Goal: Task Accomplishment & Management: Use online tool/utility

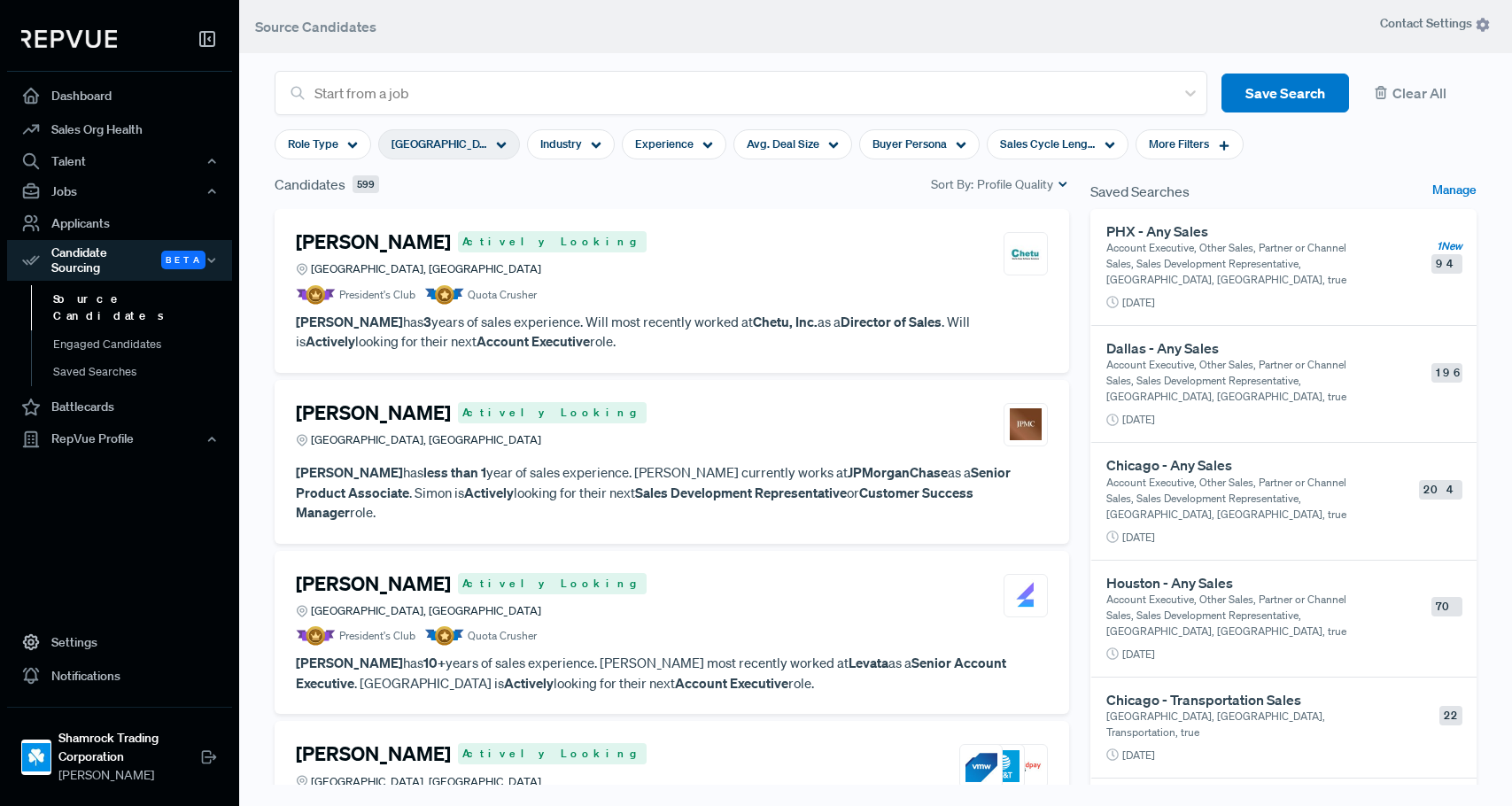
scroll to position [6194, 0]
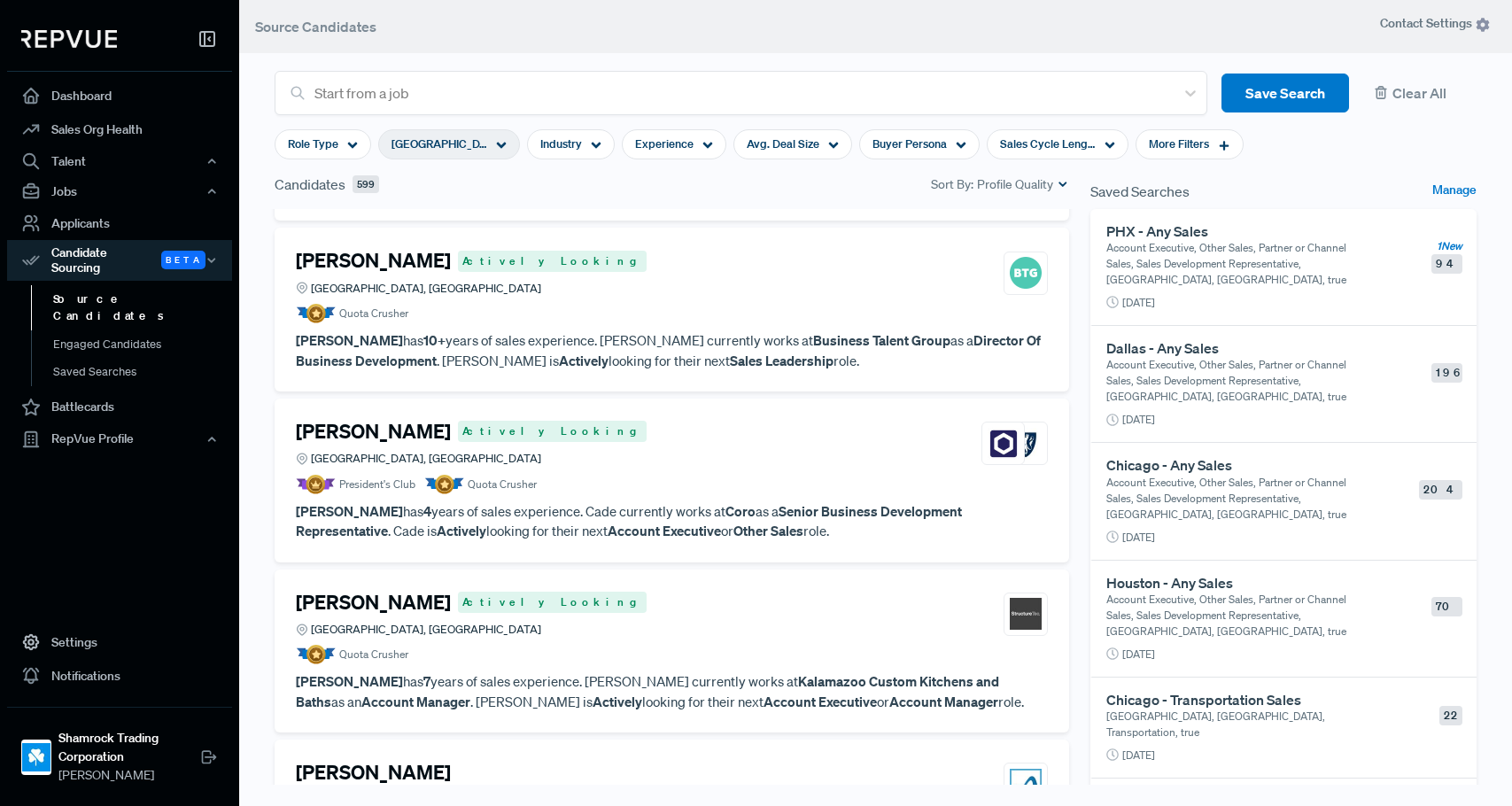
click at [464, 148] on span "[GEOGRAPHIC_DATA], [GEOGRAPHIC_DATA]" at bounding box center [439, 144] width 96 height 17
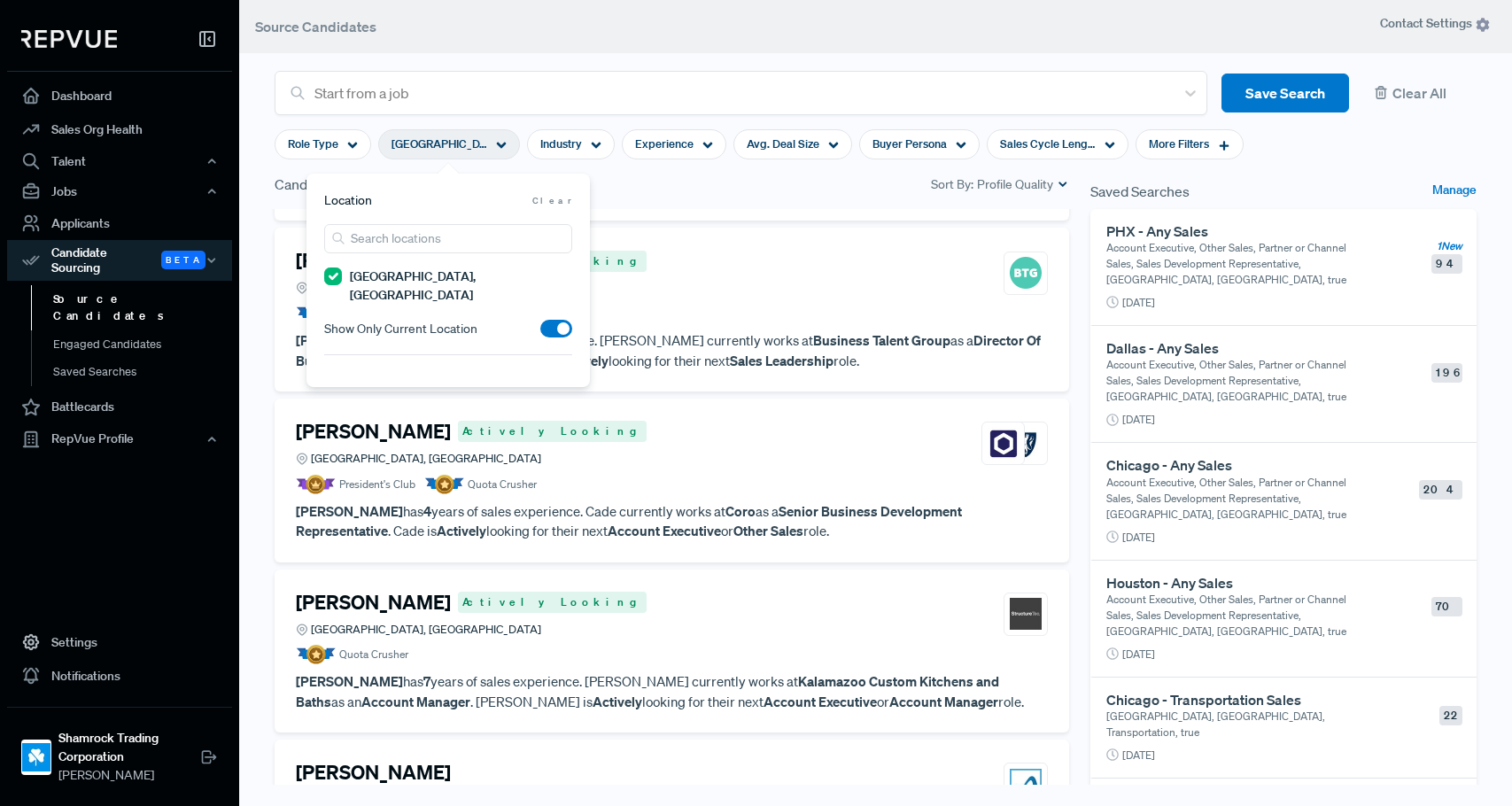
click at [555, 196] on span "Clear" at bounding box center [553, 200] width 40 height 13
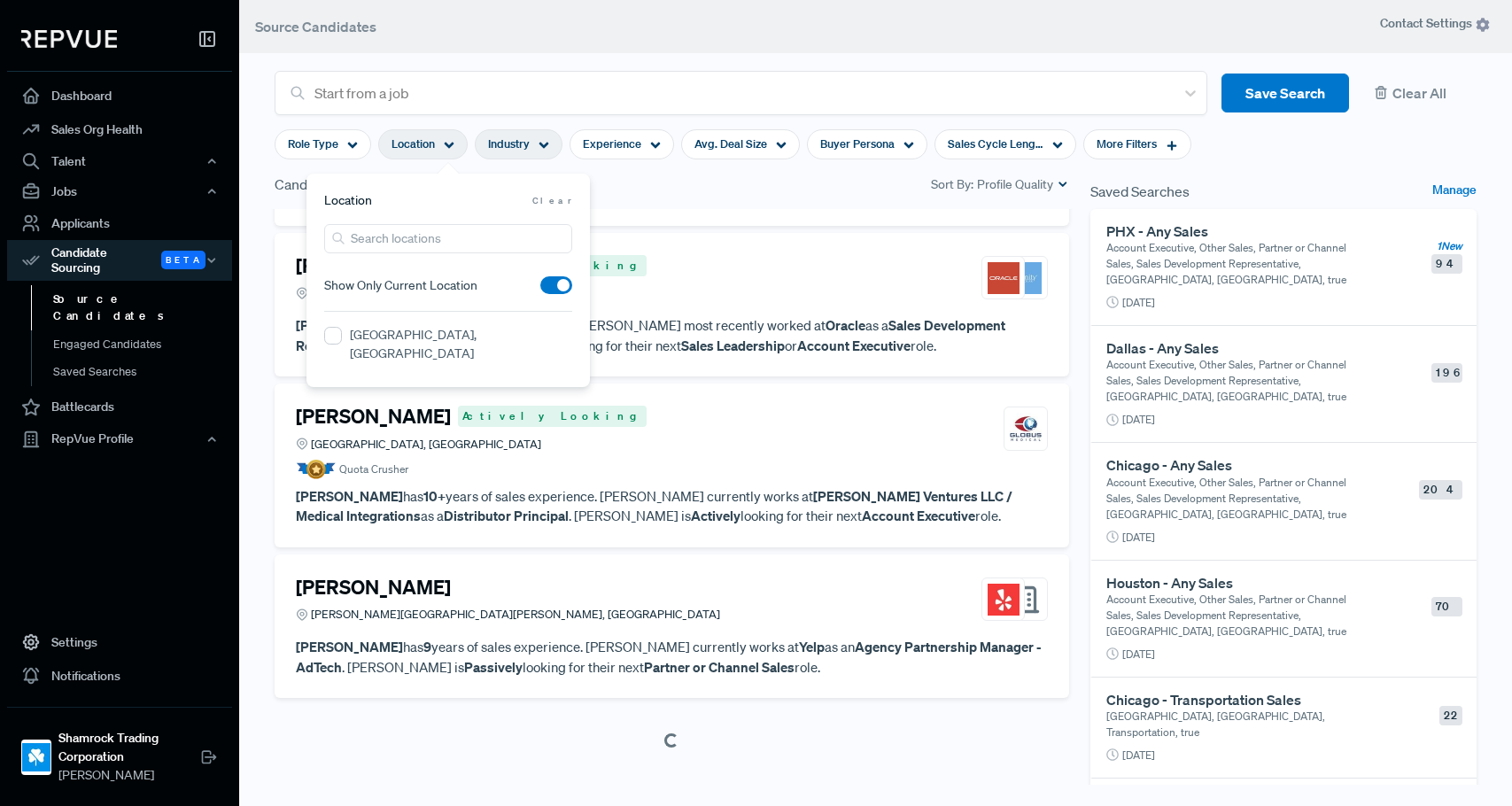
scroll to position [3439, 0]
click at [508, 146] on span "Industry" at bounding box center [508, 144] width 41 height 17
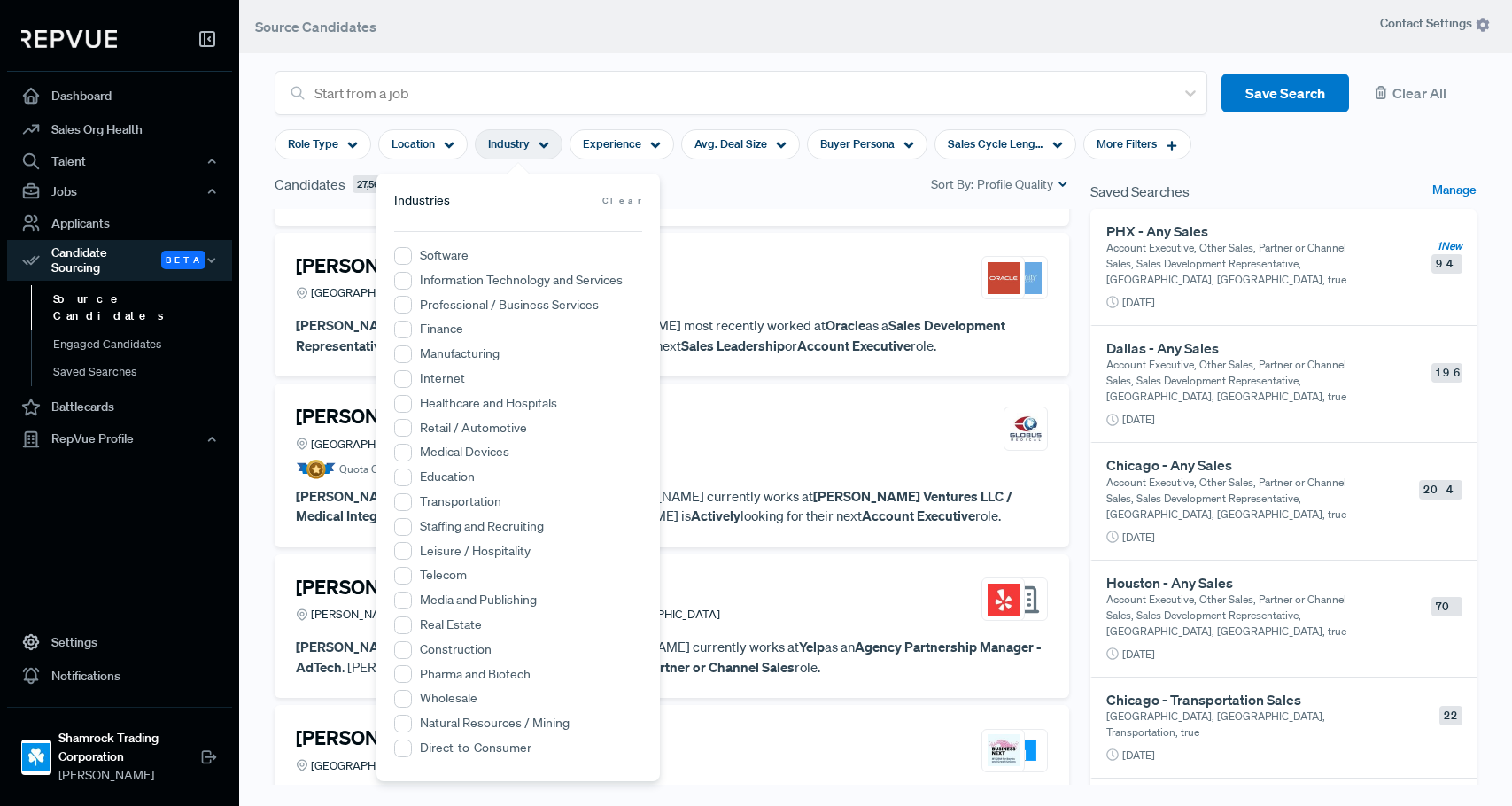
click at [452, 500] on label "Transportation" at bounding box center [460, 501] width 82 height 19
click at [412, 500] on input "Transportation" at bounding box center [403, 502] width 18 height 18
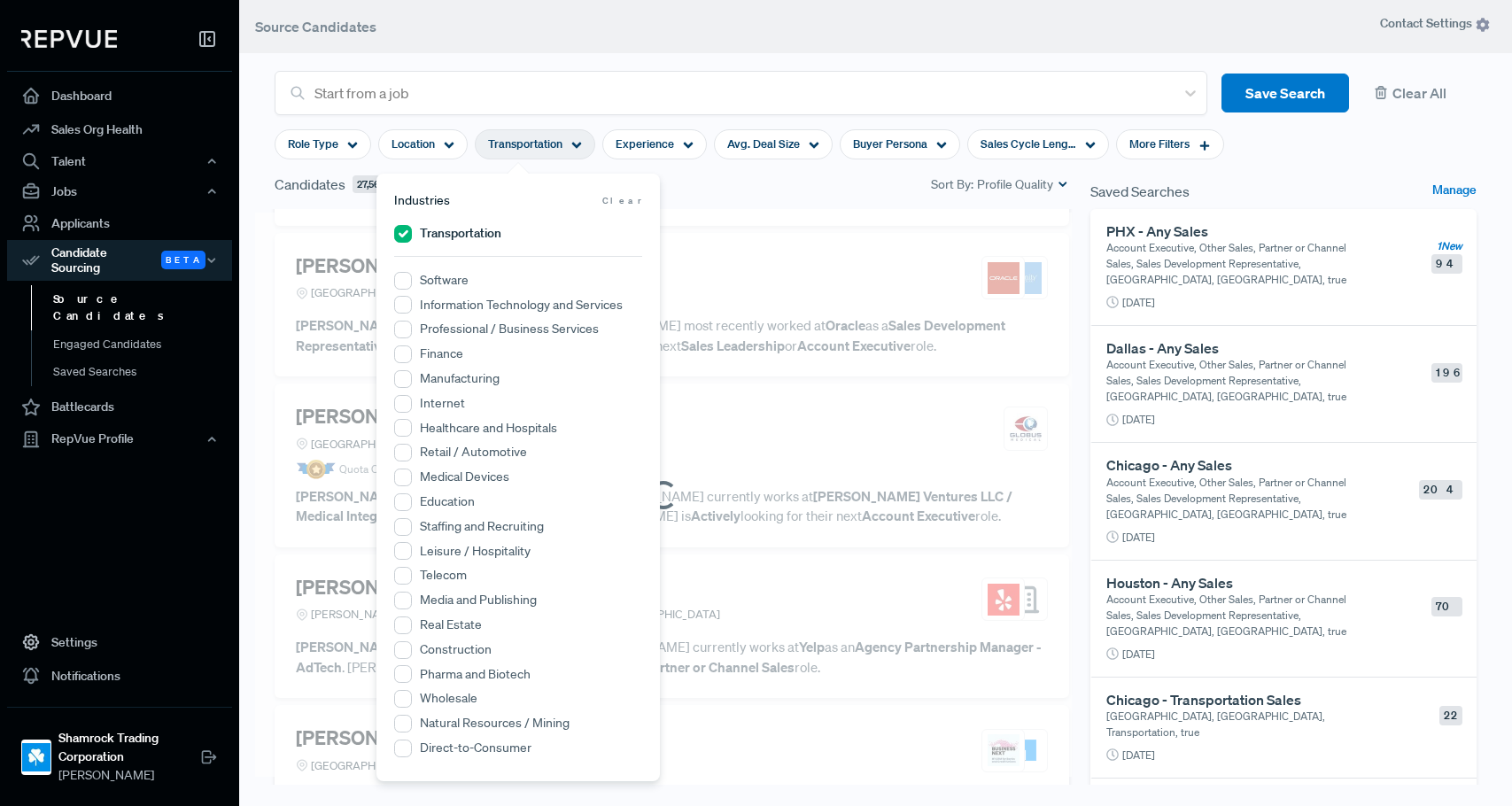
scroll to position [3556, 0]
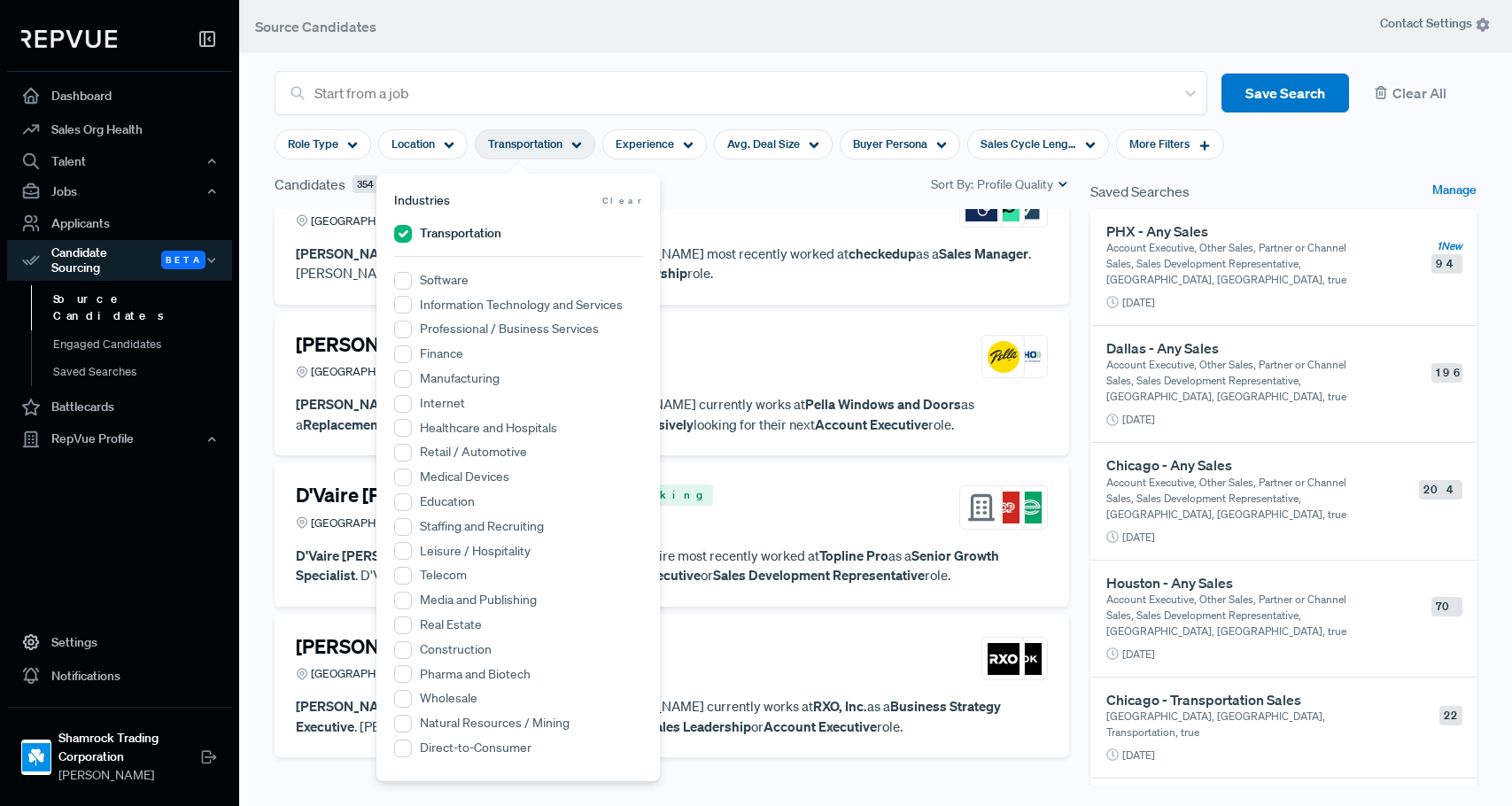
click at [845, 182] on div "Candidates 354 Sort By: Profile Quality" at bounding box center [672, 184] width 795 height 22
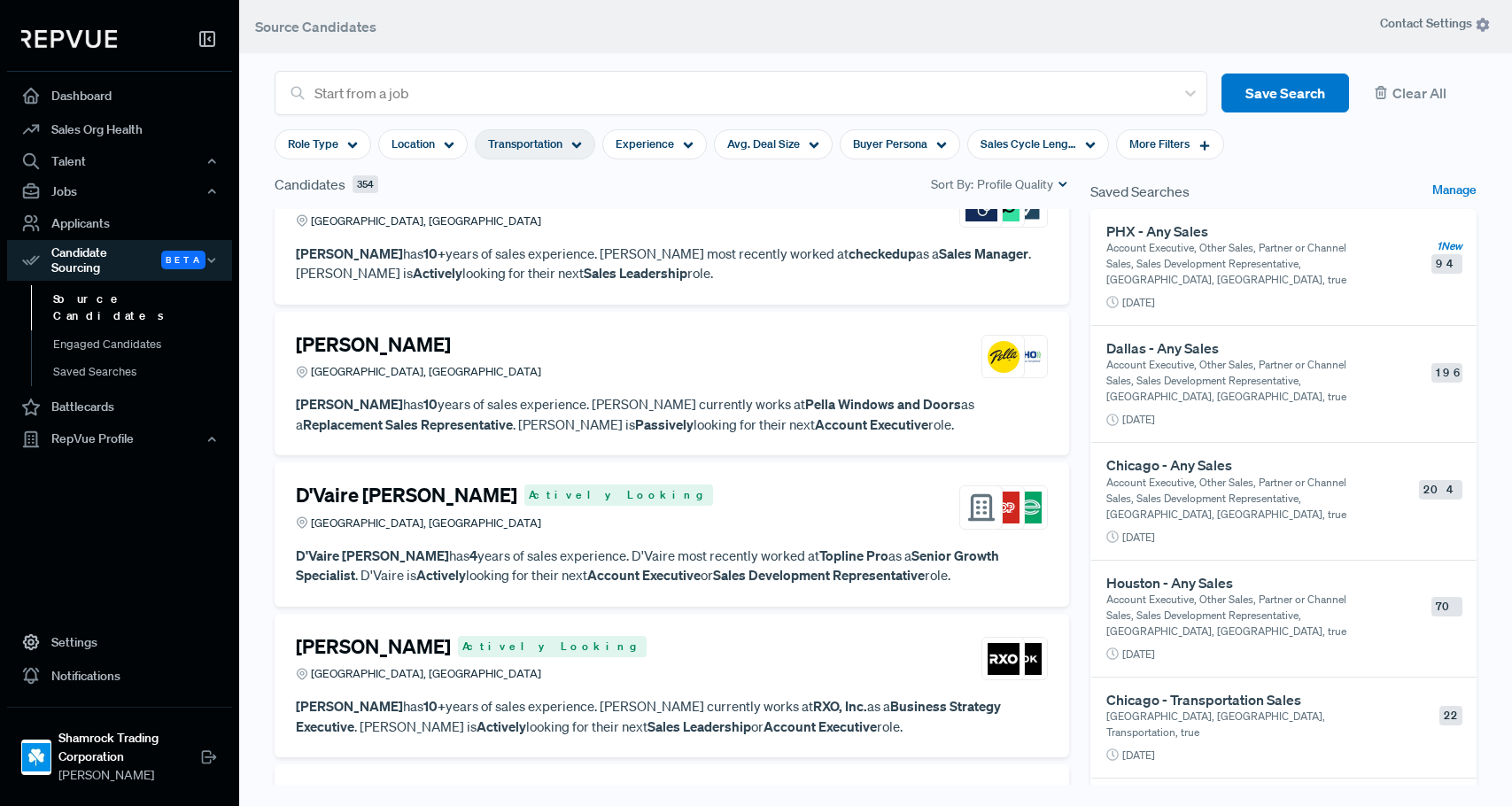
scroll to position [3575, 0]
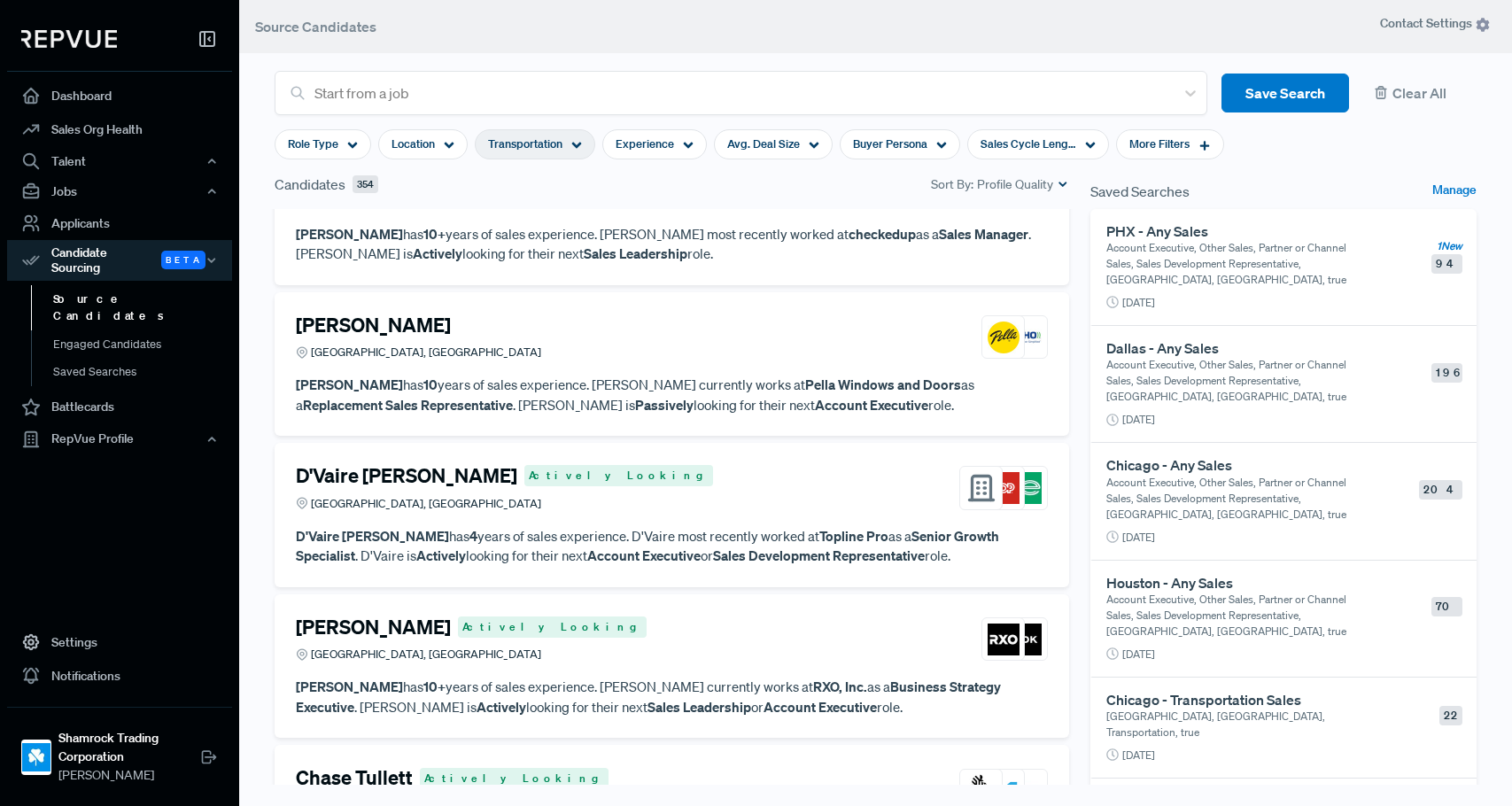
click at [983, 182] on span "Profile Quality" at bounding box center [1015, 184] width 76 height 19
click at [978, 240] on span "New" at bounding box center [1000, 239] width 116 height 26
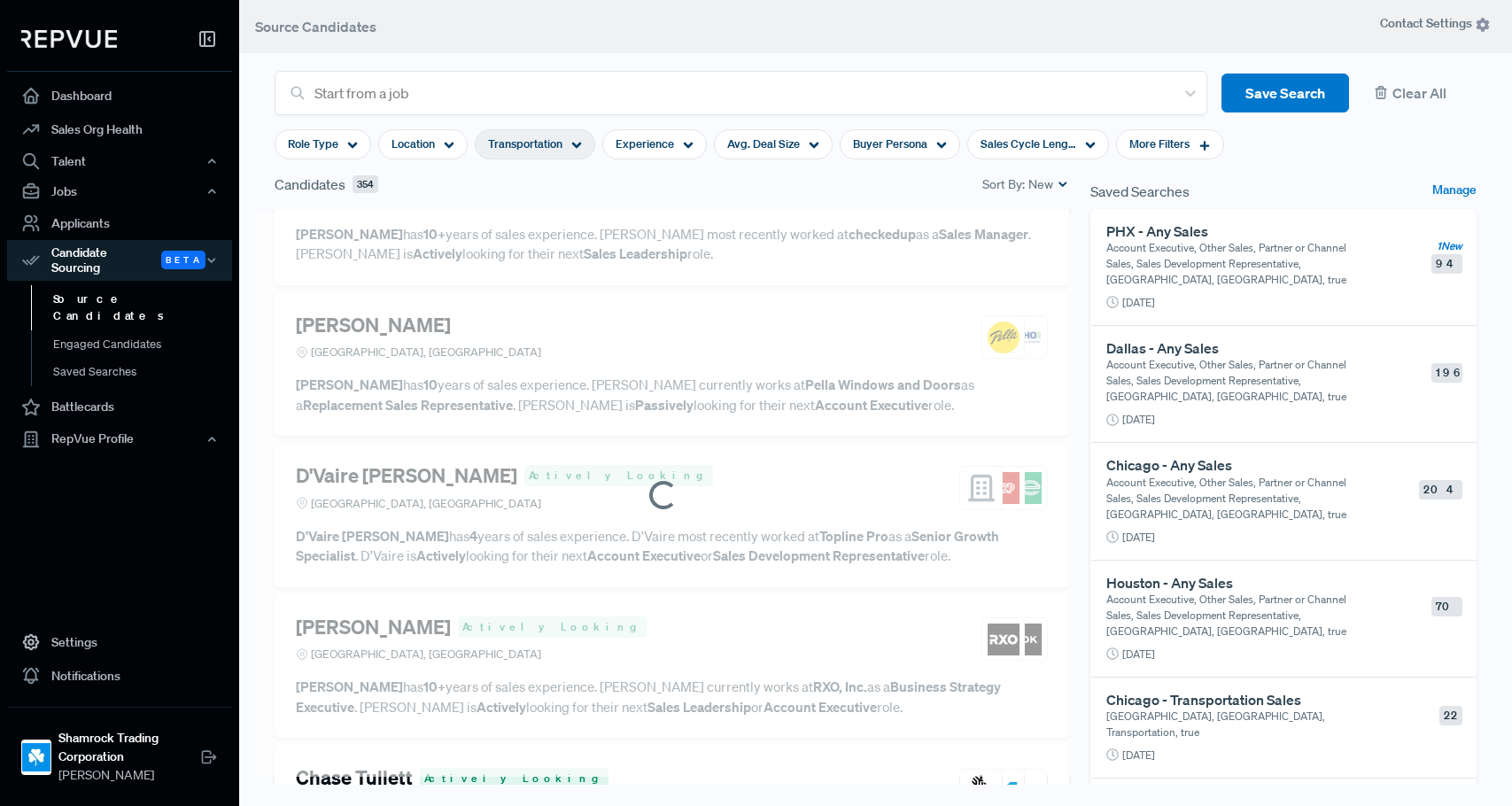
scroll to position [3406, 0]
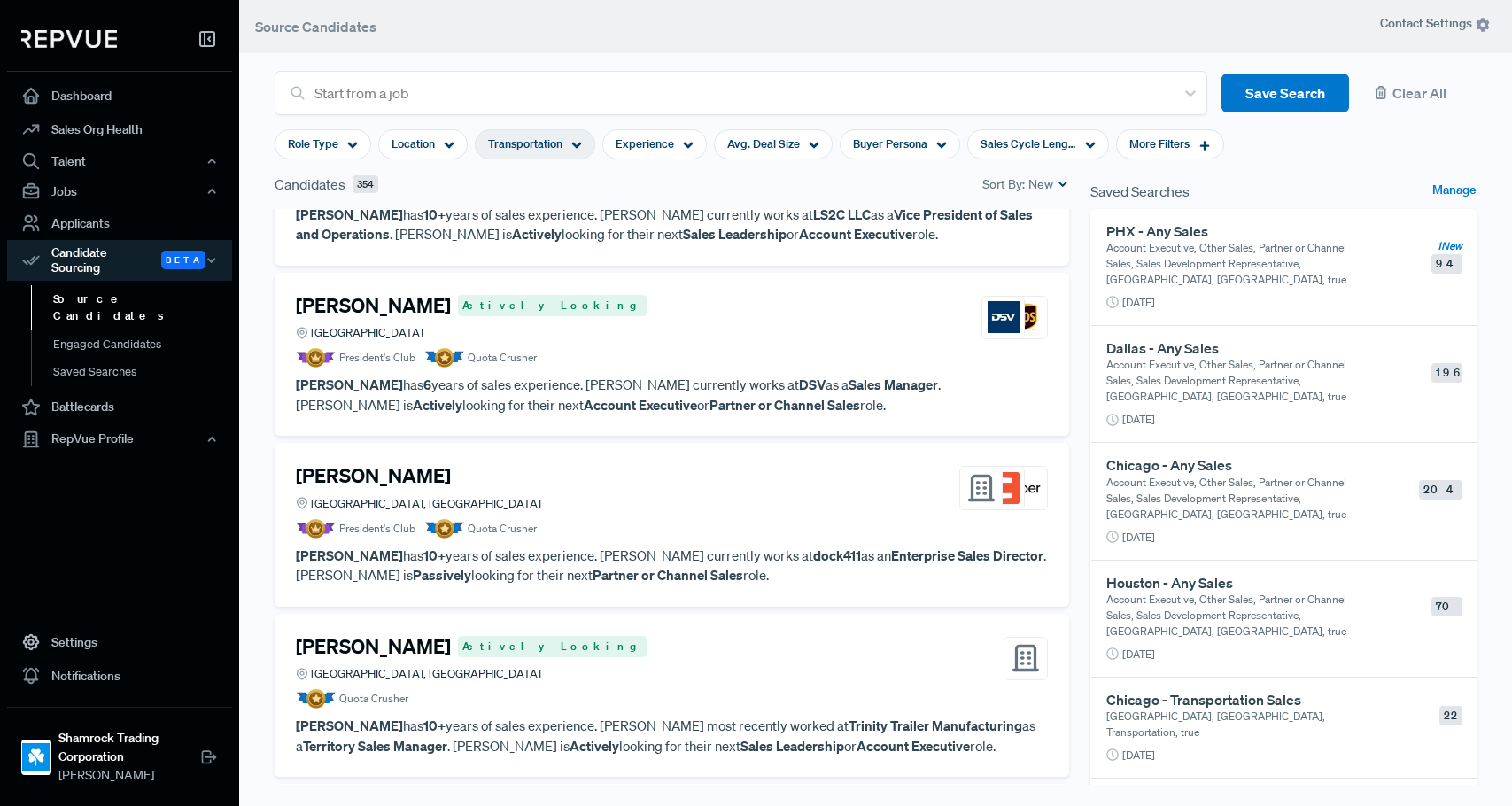
click at [736, 349] on article "President's Club Quota Crusher" at bounding box center [671, 359] width 752 height 20
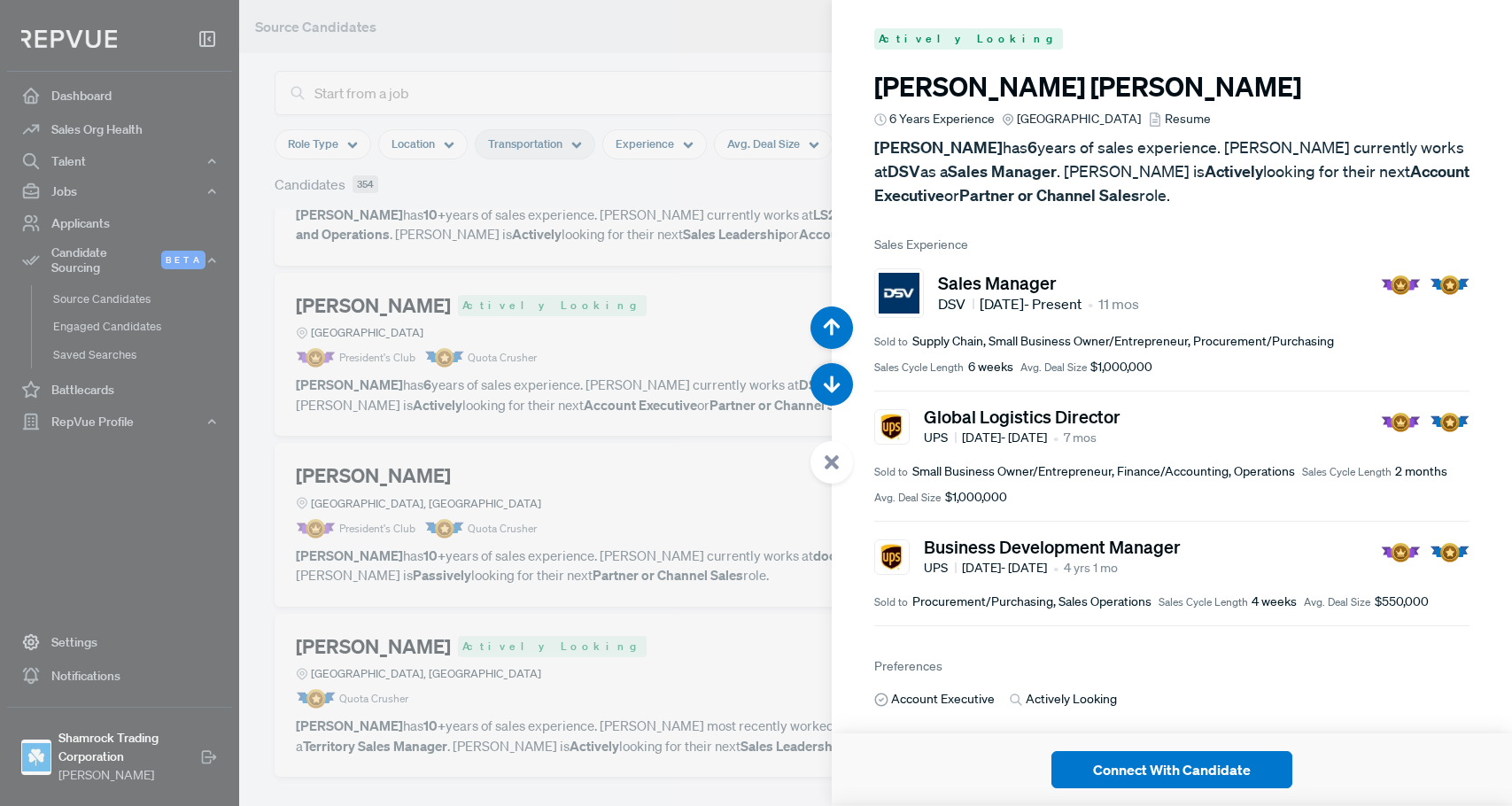
click at [714, 254] on div at bounding box center [756, 403] width 1512 height 806
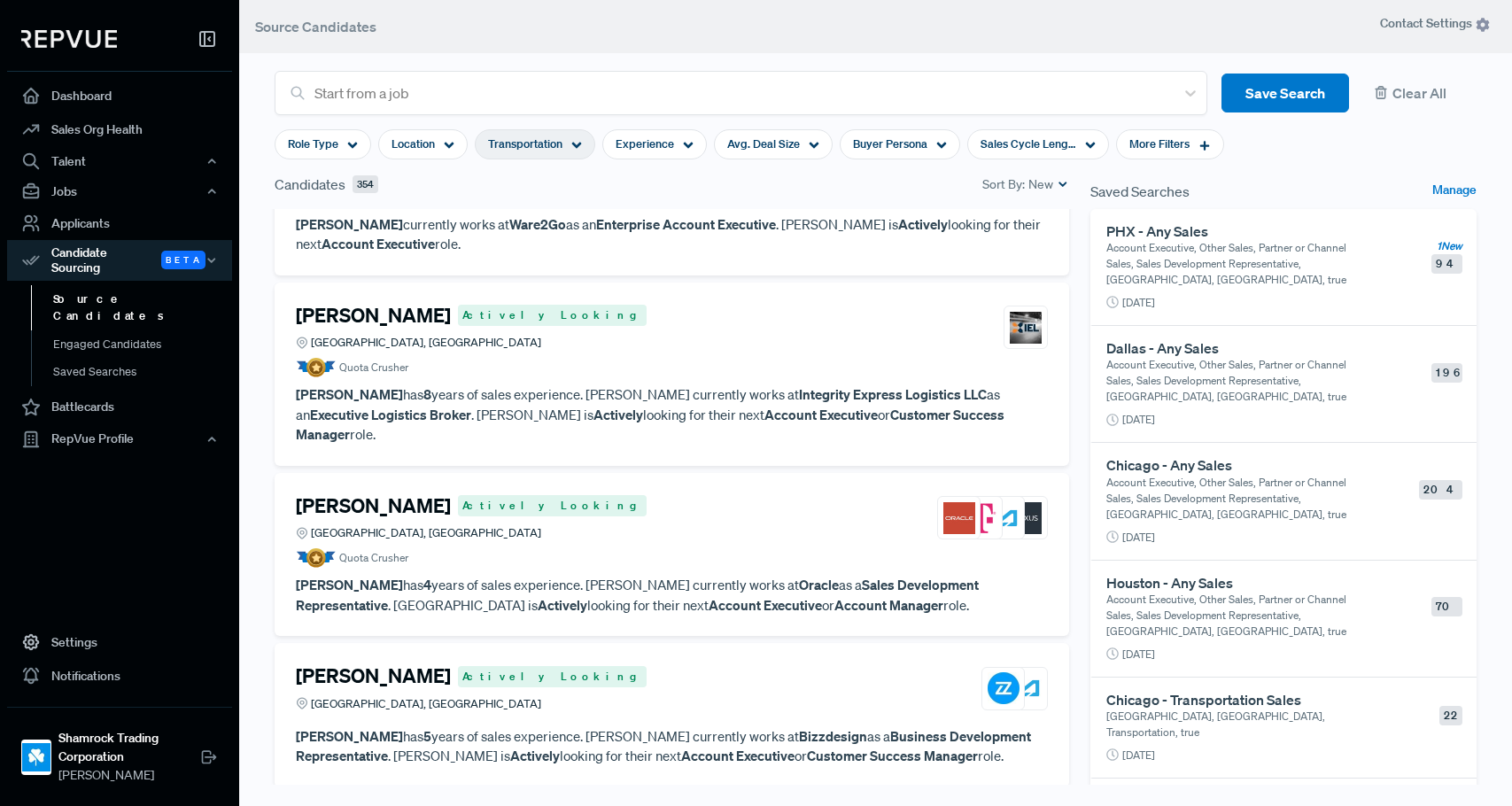
scroll to position [9267, 0]
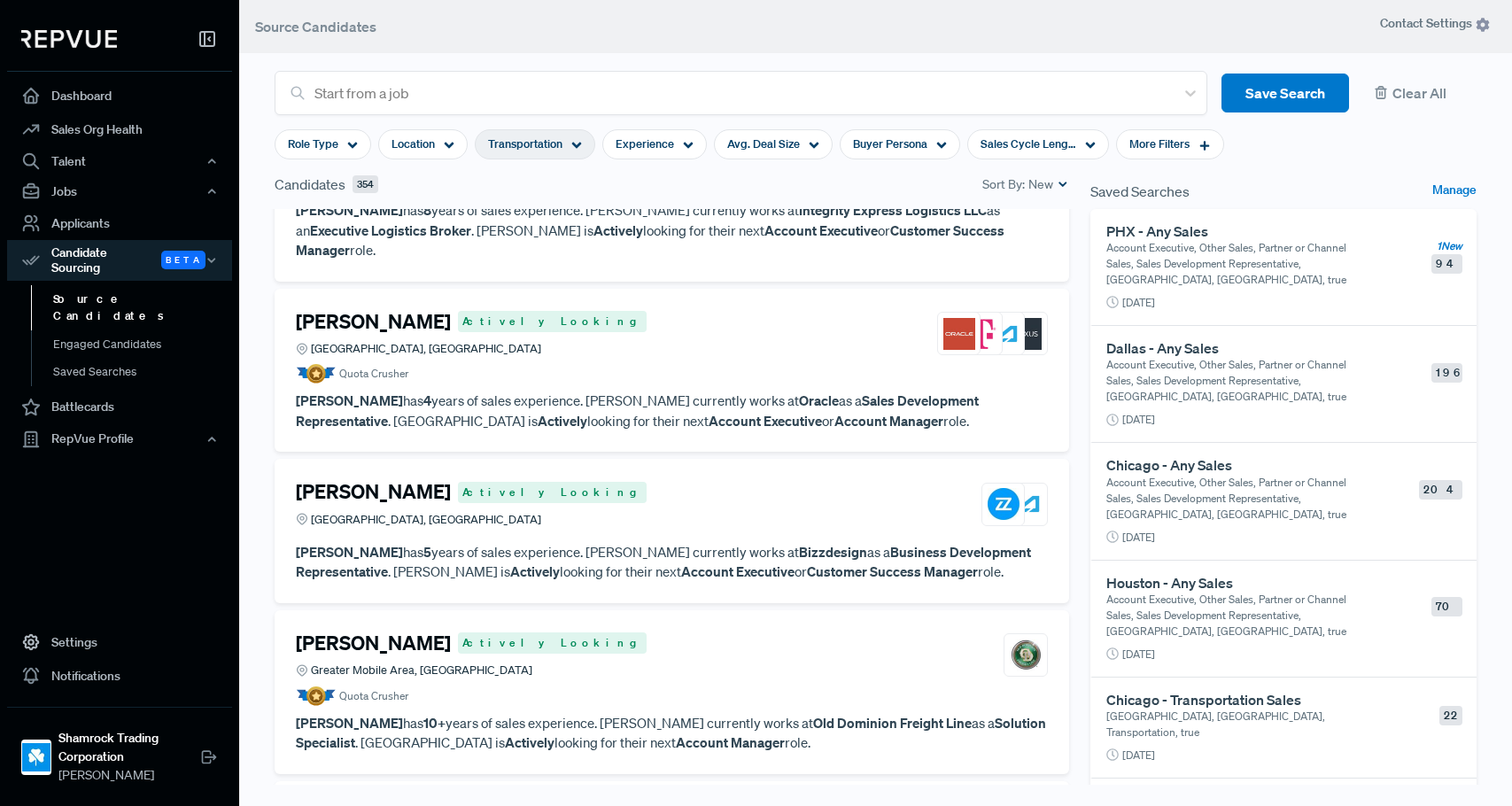
click at [675, 480] on div "[PERSON_NAME] Actively Looking [GEOGRAPHIC_DATA], [GEOGRAPHIC_DATA]" at bounding box center [671, 503] width 752 height 48
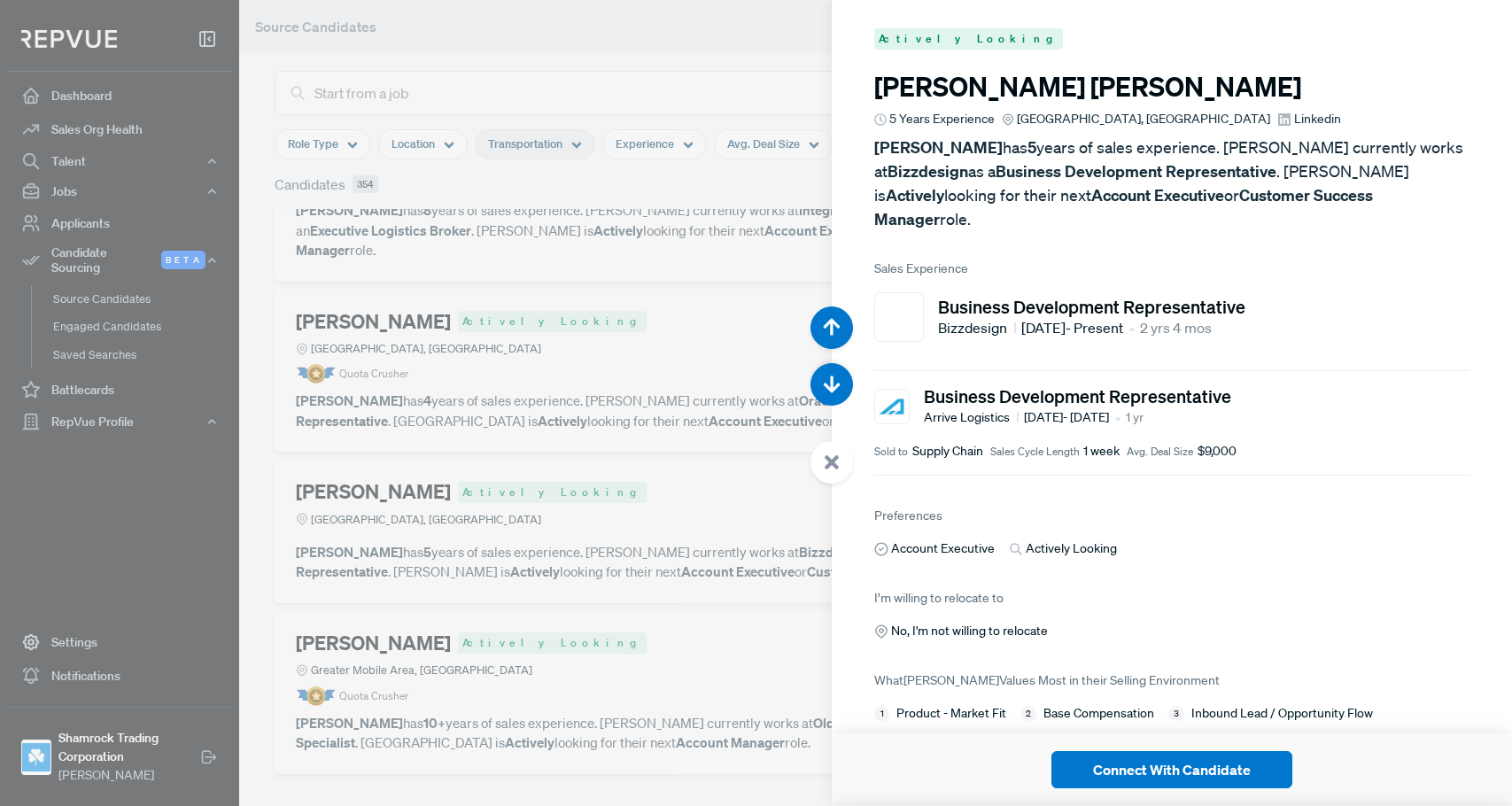
scroll to position [20, 0]
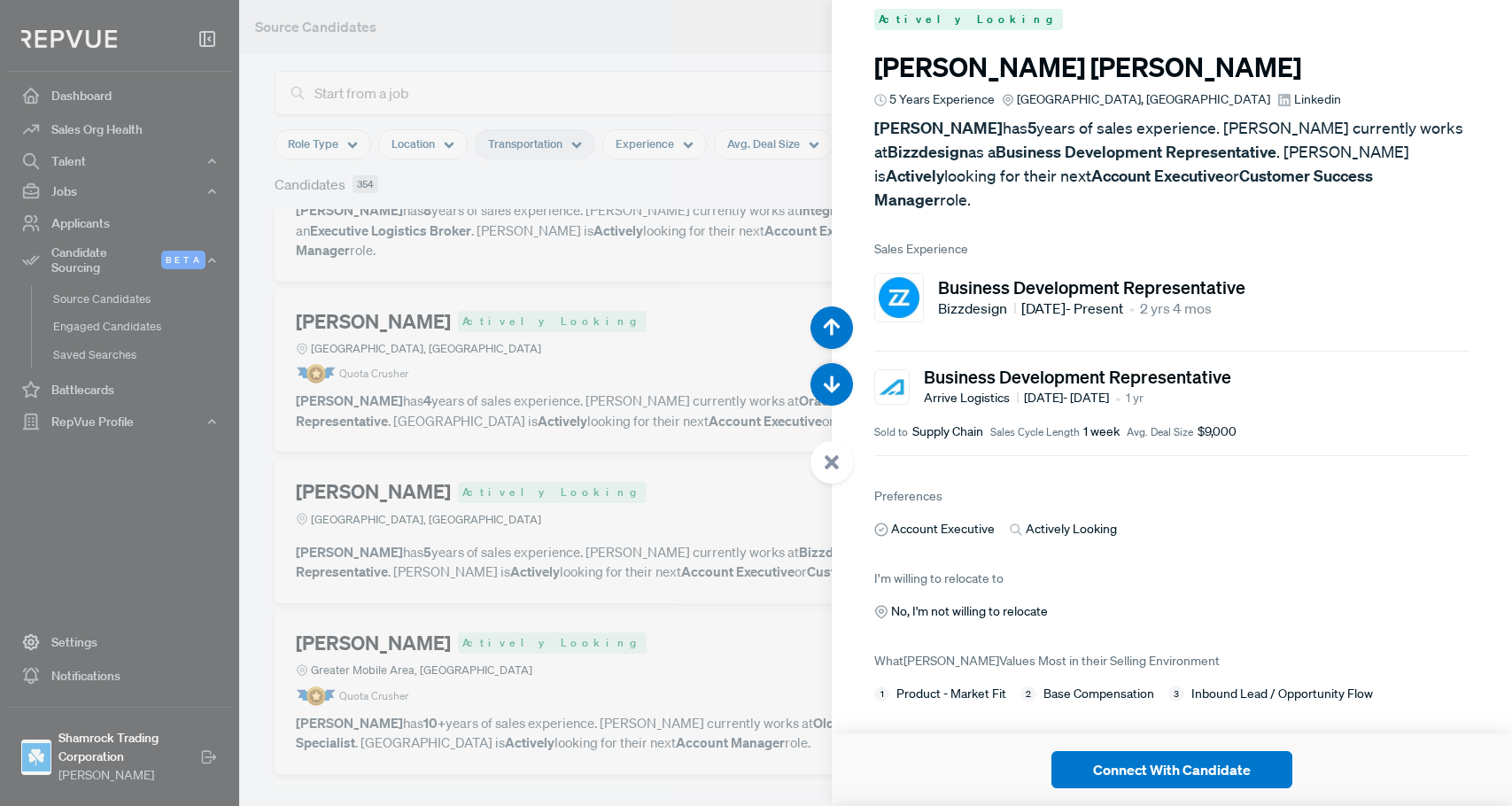
click at [694, 532] on div at bounding box center [756, 403] width 1512 height 806
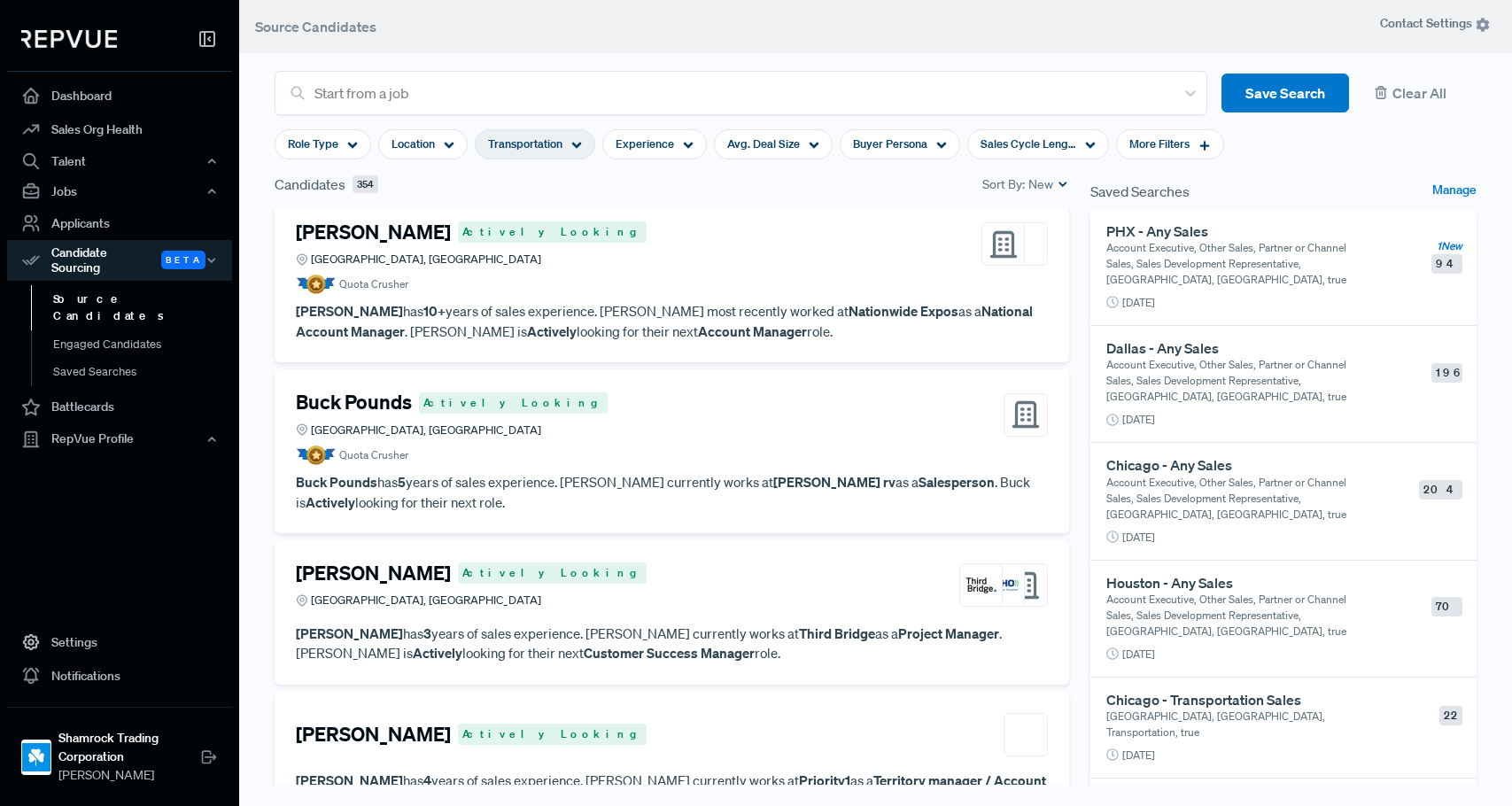
scroll to position [10774, 0]
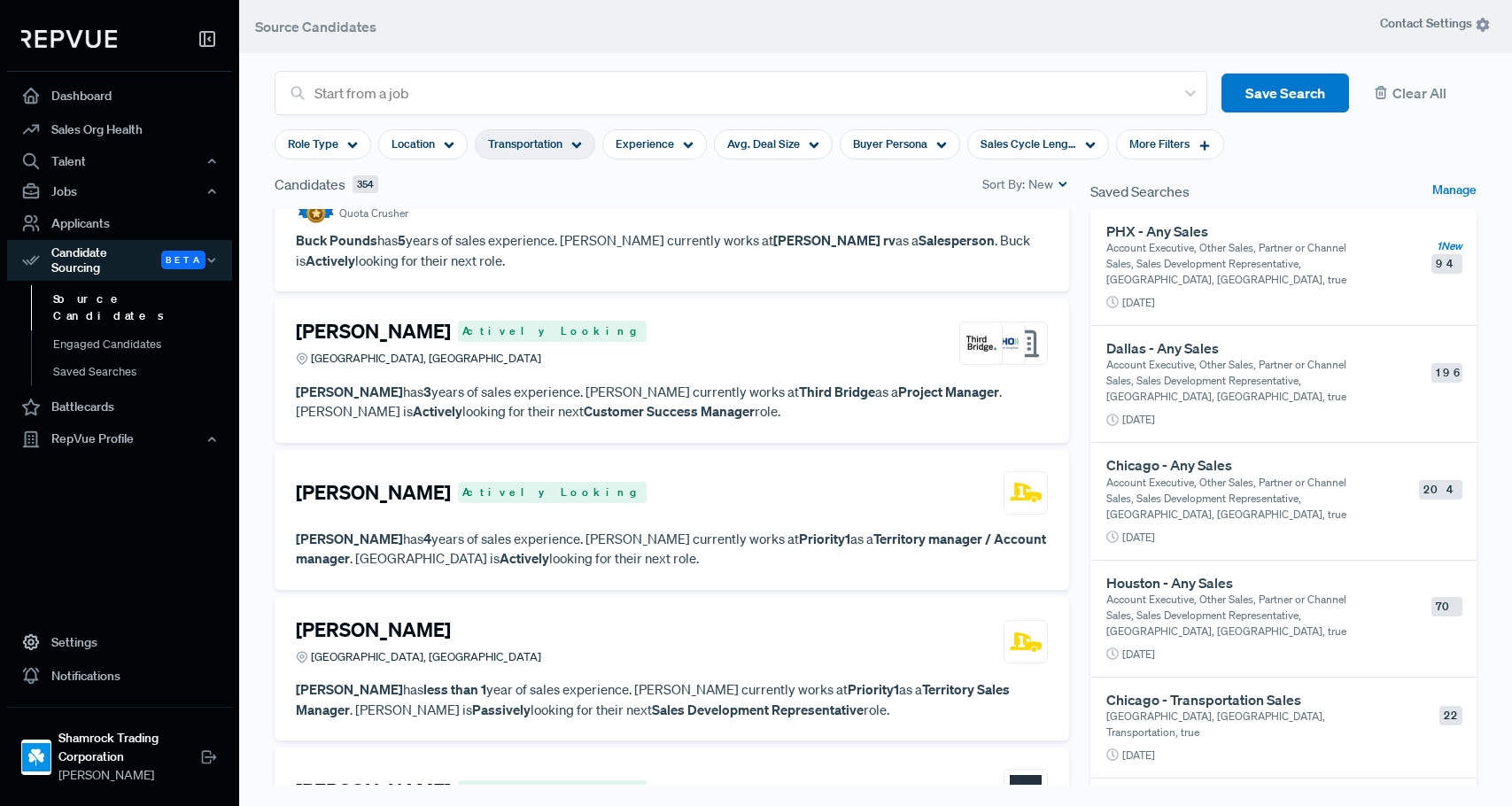
click at [690, 472] on div "[PERSON_NAME] Actively Looking" at bounding box center [671, 493] width 752 height 43
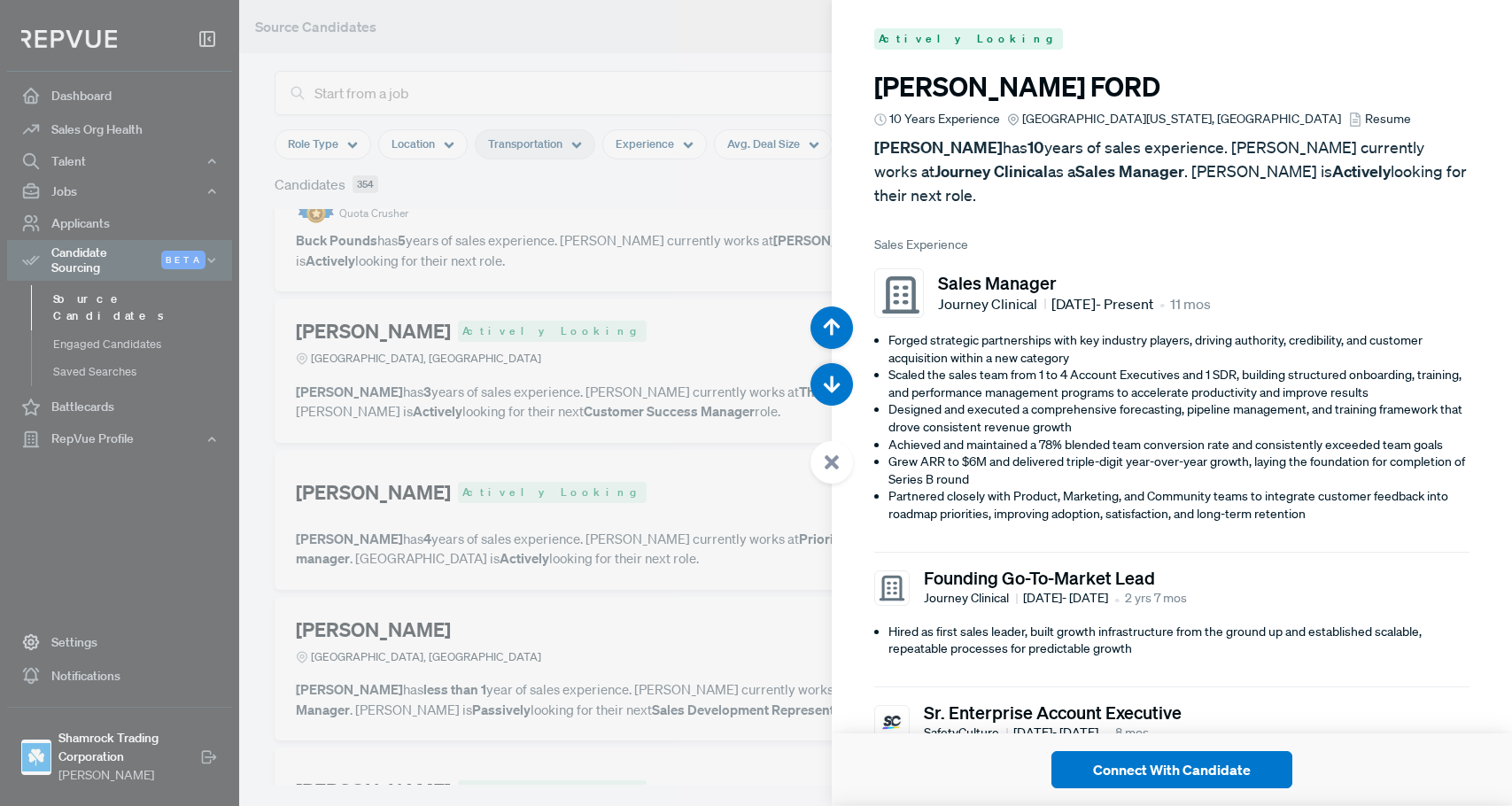
scroll to position [54025, 0]
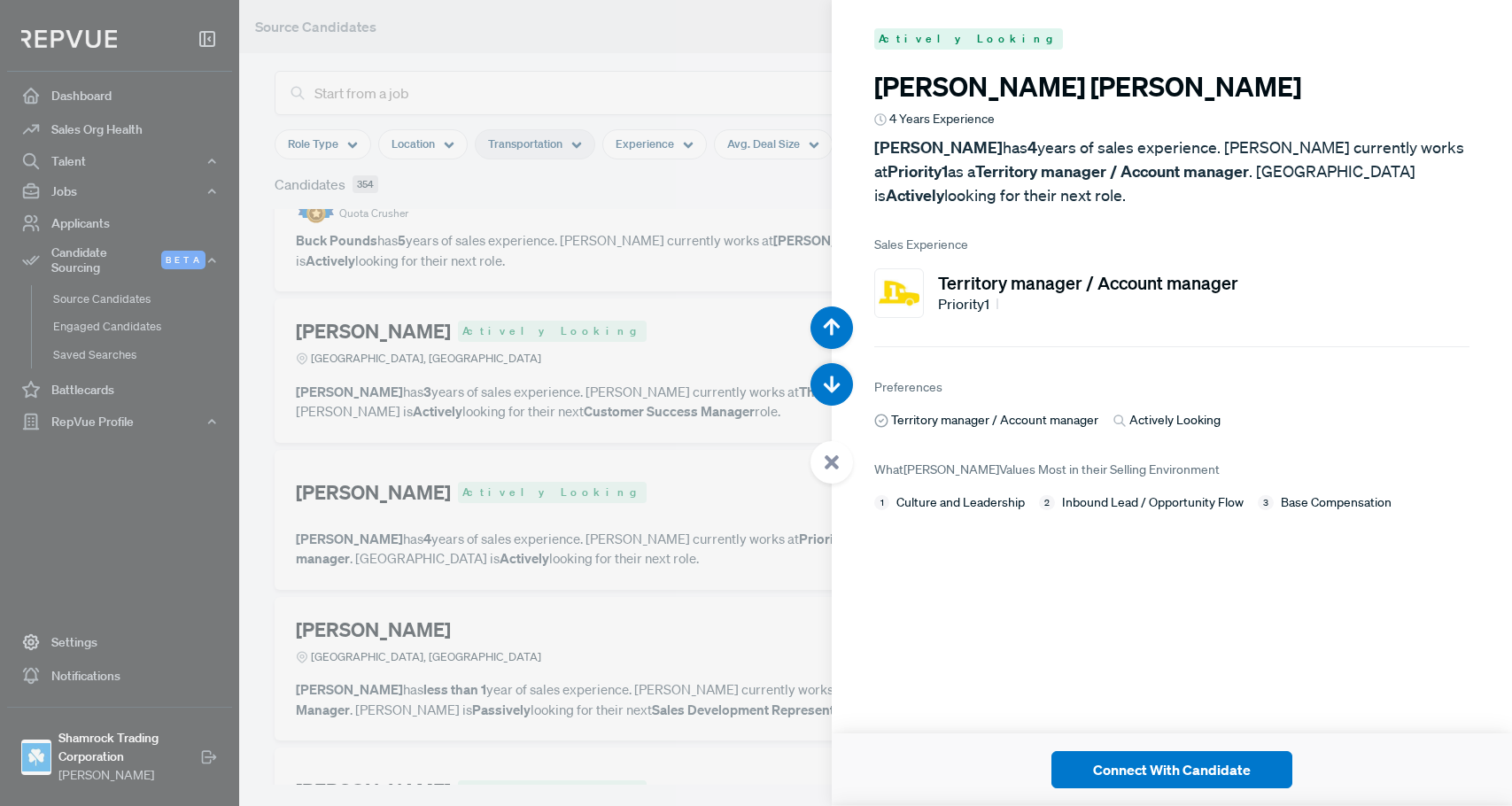
click at [620, 536] on div at bounding box center [756, 403] width 1512 height 806
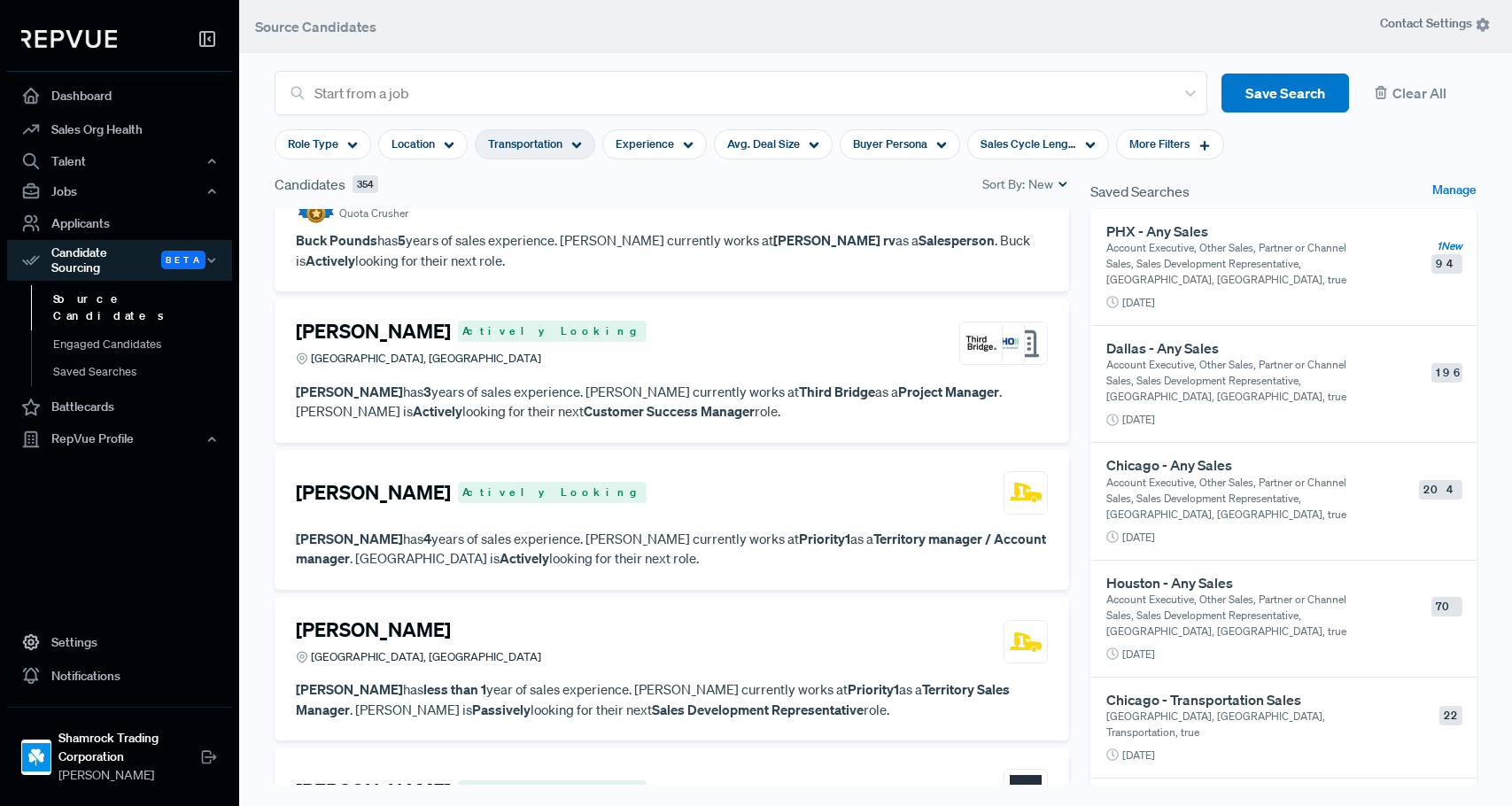
click at [607, 618] on article "[PERSON_NAME] [GEOGRAPHIC_DATA], [GEOGRAPHIC_DATA] [PERSON_NAME] has less than …" at bounding box center [671, 669] width 752 height 102
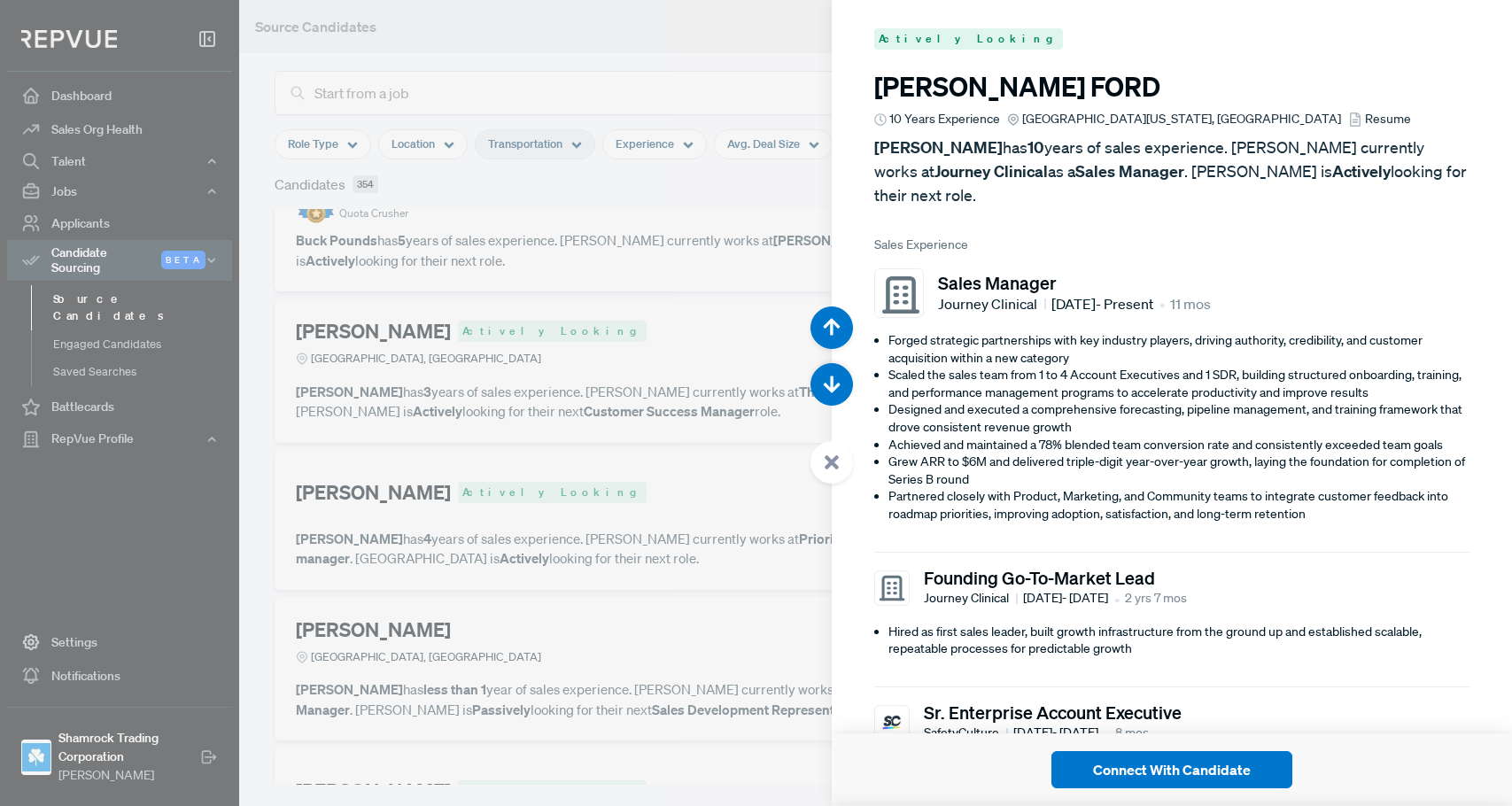
scroll to position [54832, 0]
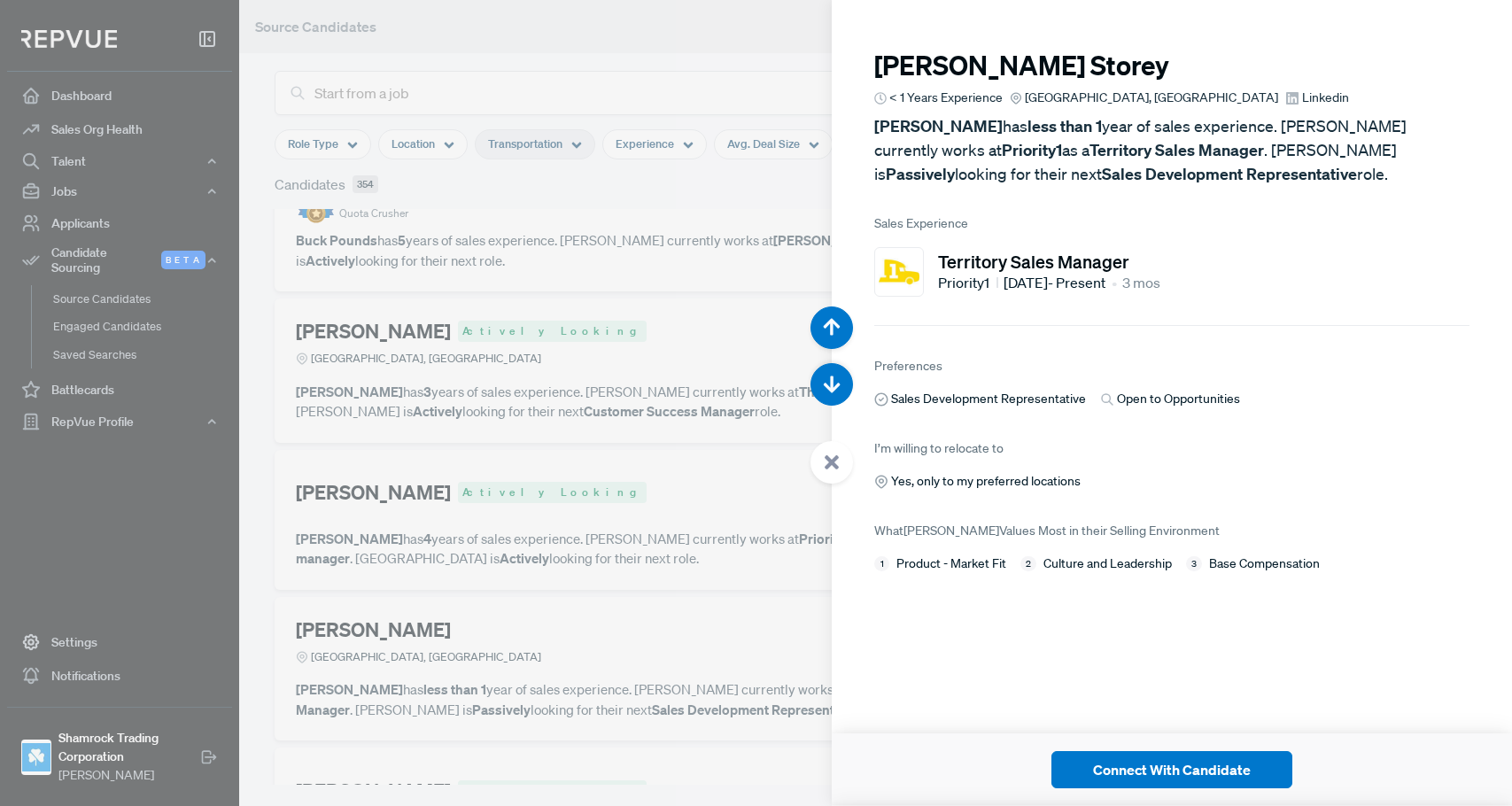
drag, startPoint x: 603, startPoint y: 332, endPoint x: 598, endPoint y: 389, distance: 57.2
click at [601, 336] on div at bounding box center [756, 403] width 1512 height 806
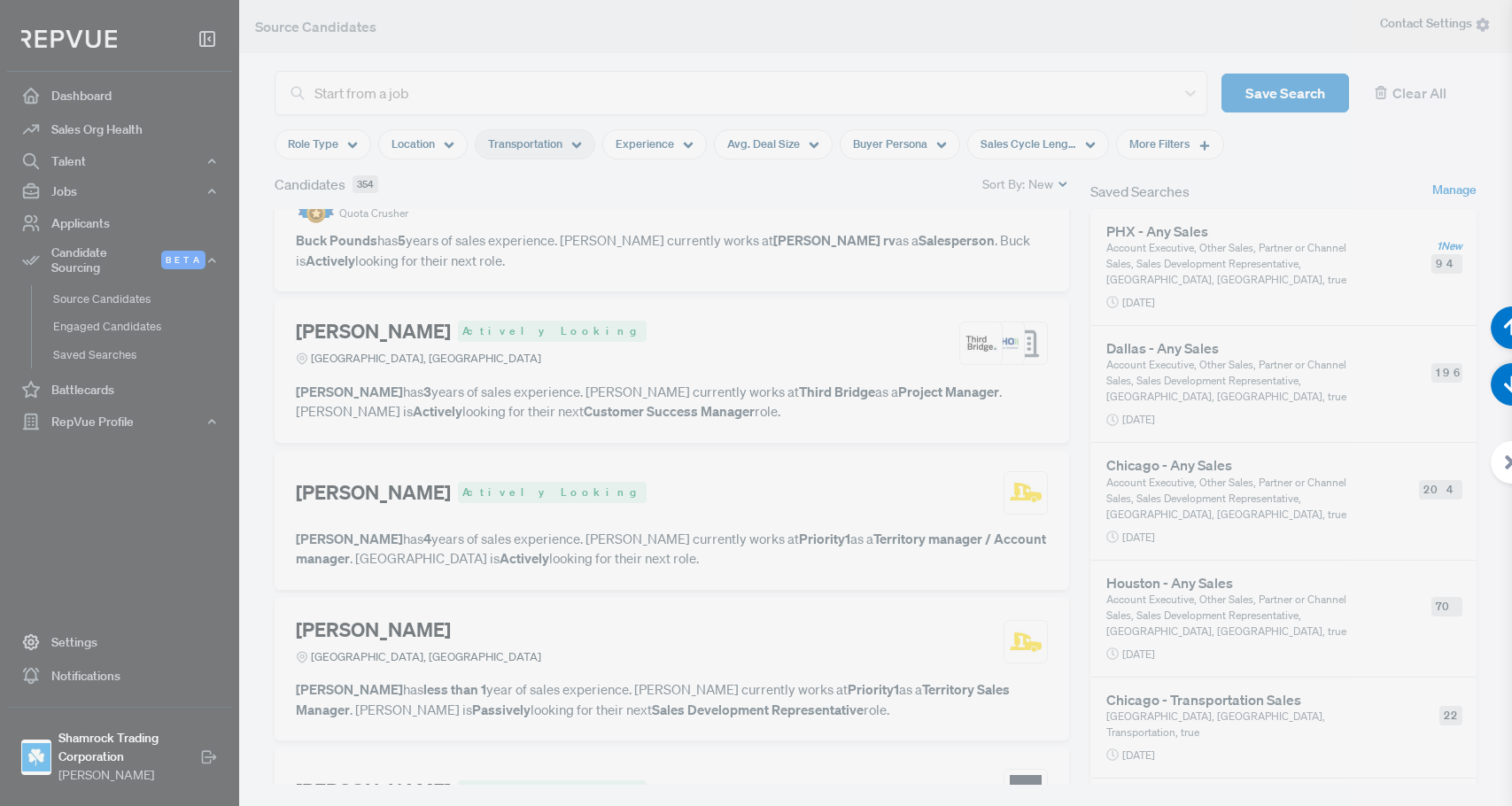
click at [594, 437] on div at bounding box center [756, 403] width 1512 height 806
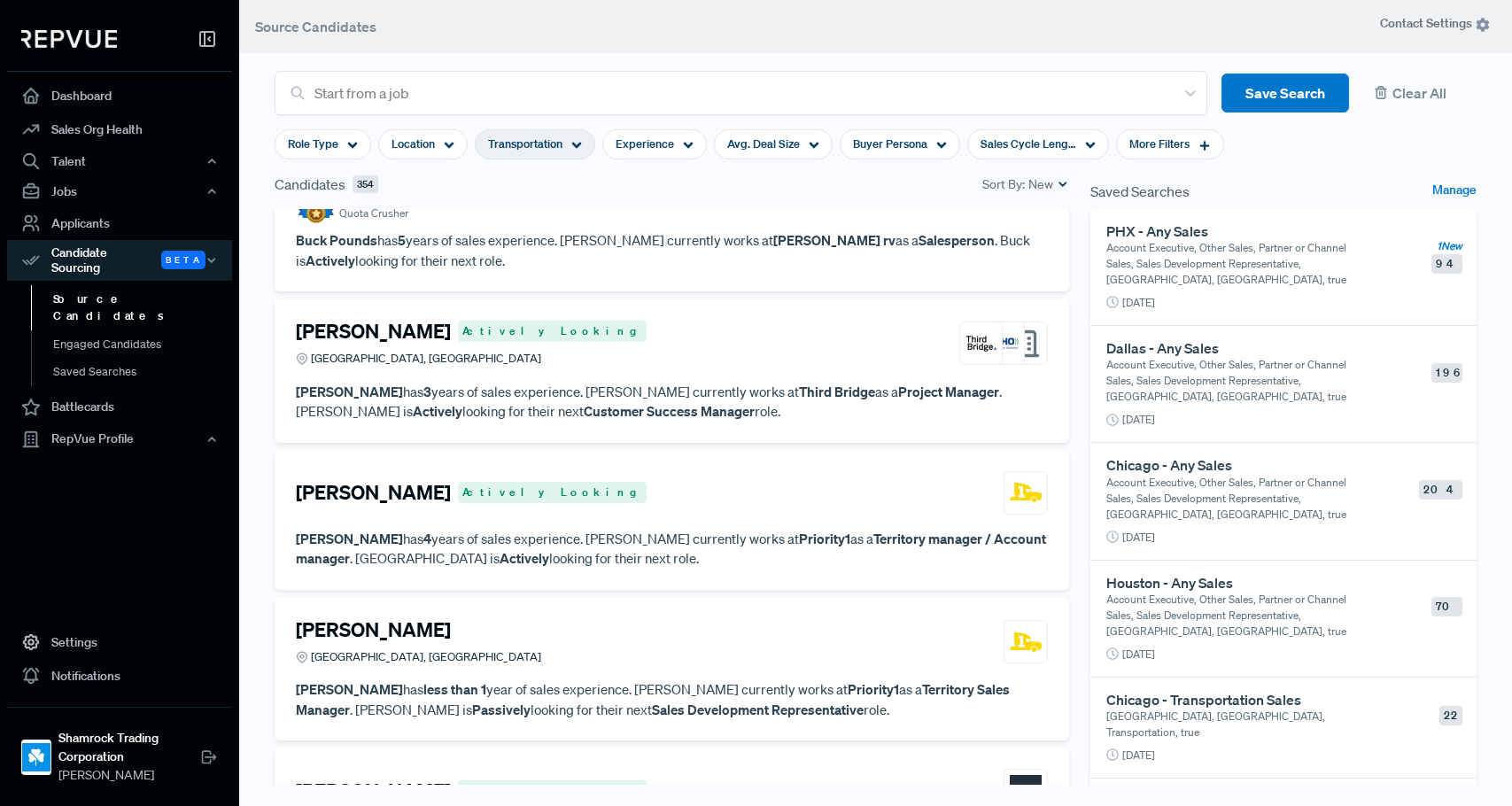
click at [612, 472] on article "[PERSON_NAME] Actively Looking" at bounding box center [671, 497] width 752 height 50
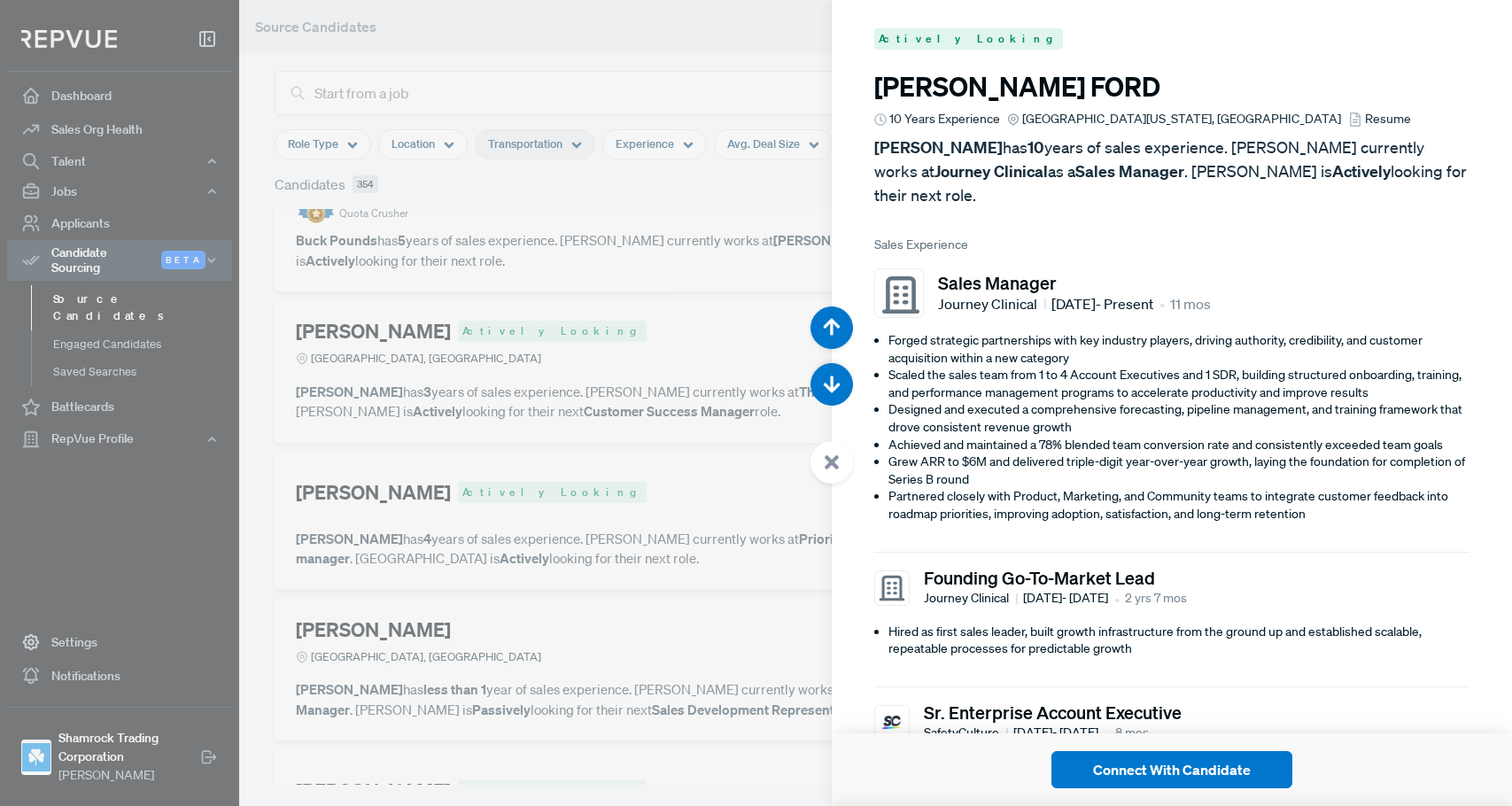
scroll to position [54025, 0]
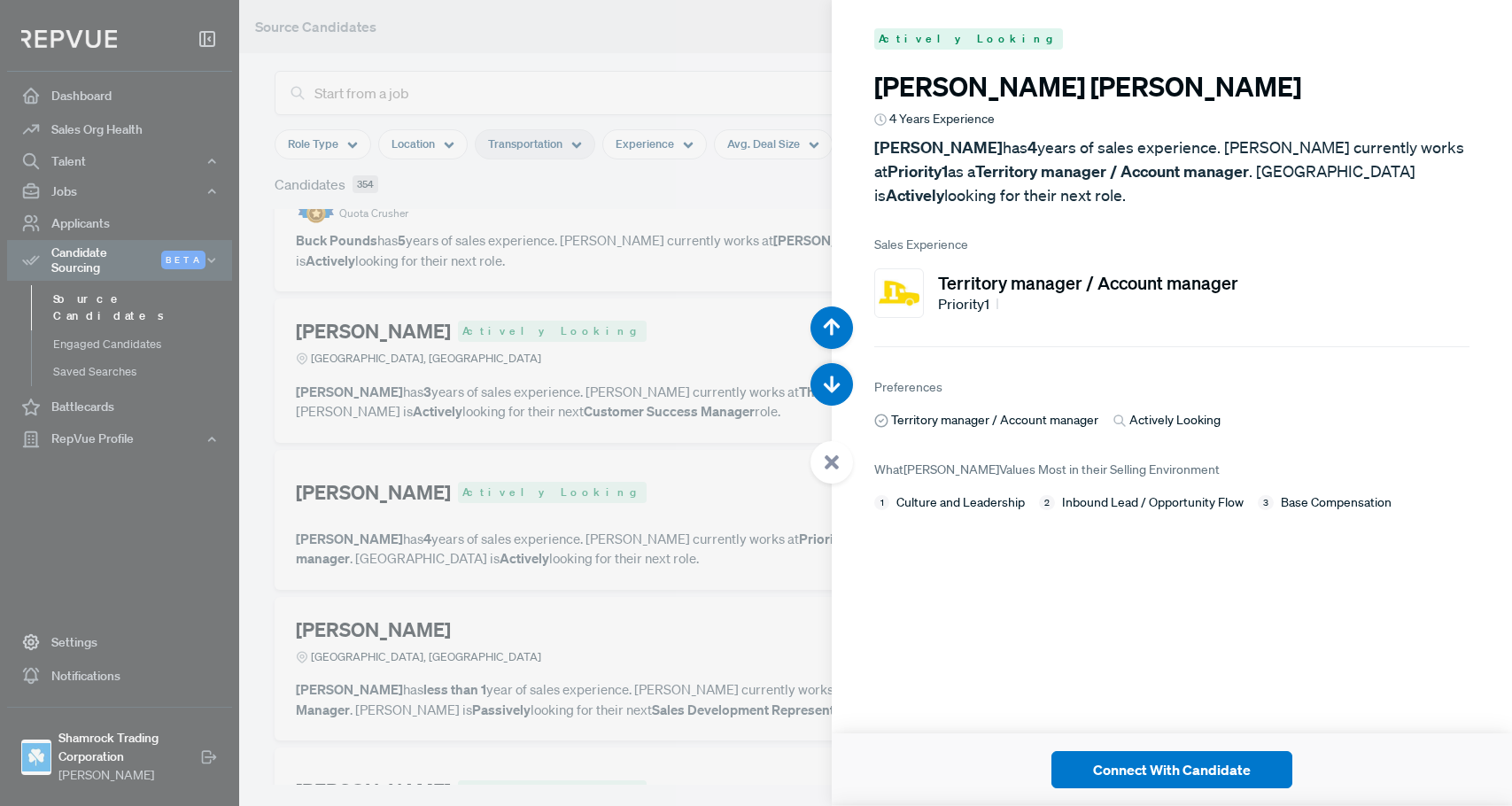
click at [650, 373] on div at bounding box center [756, 403] width 1512 height 806
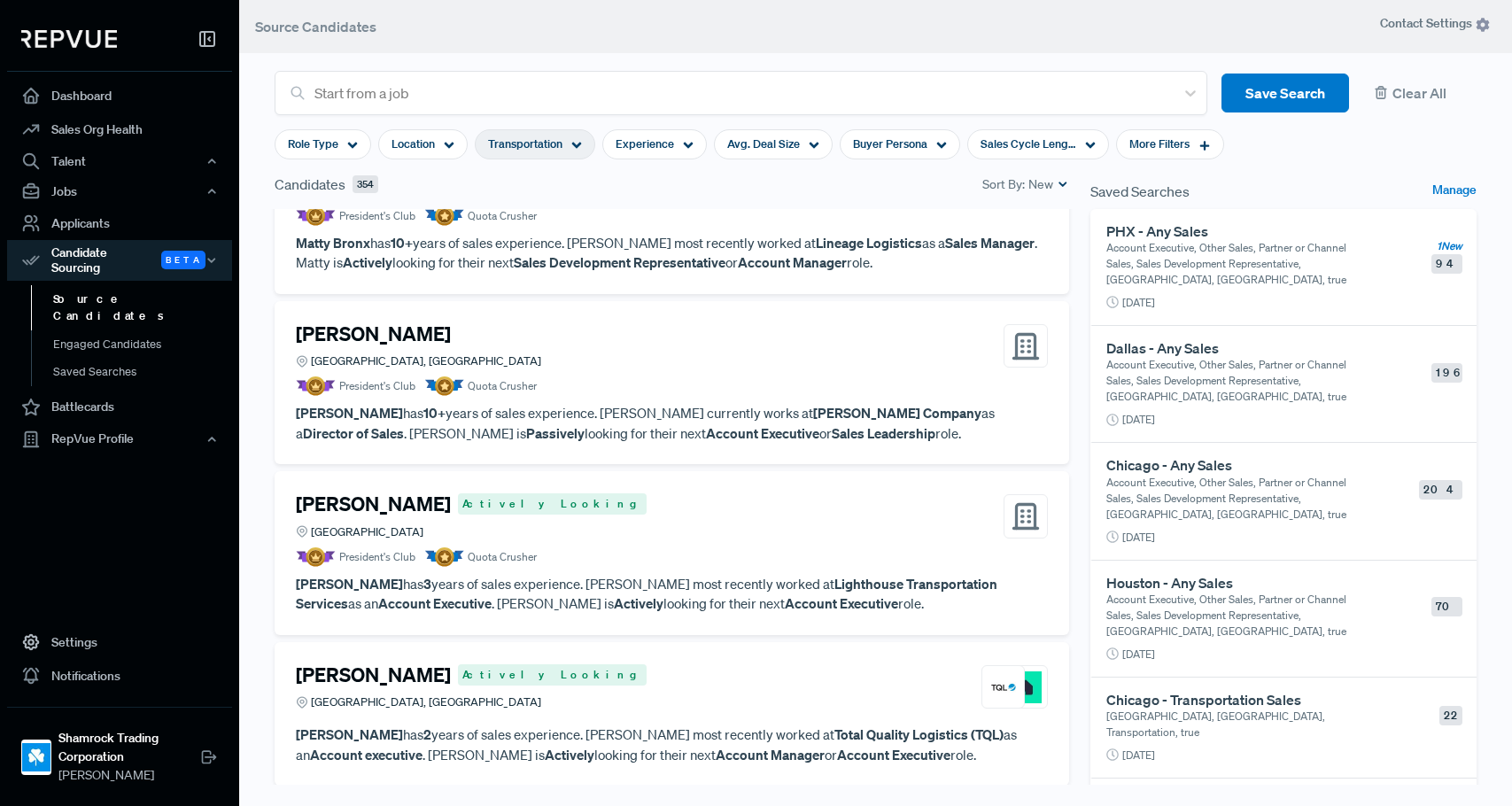
scroll to position [11855, 0]
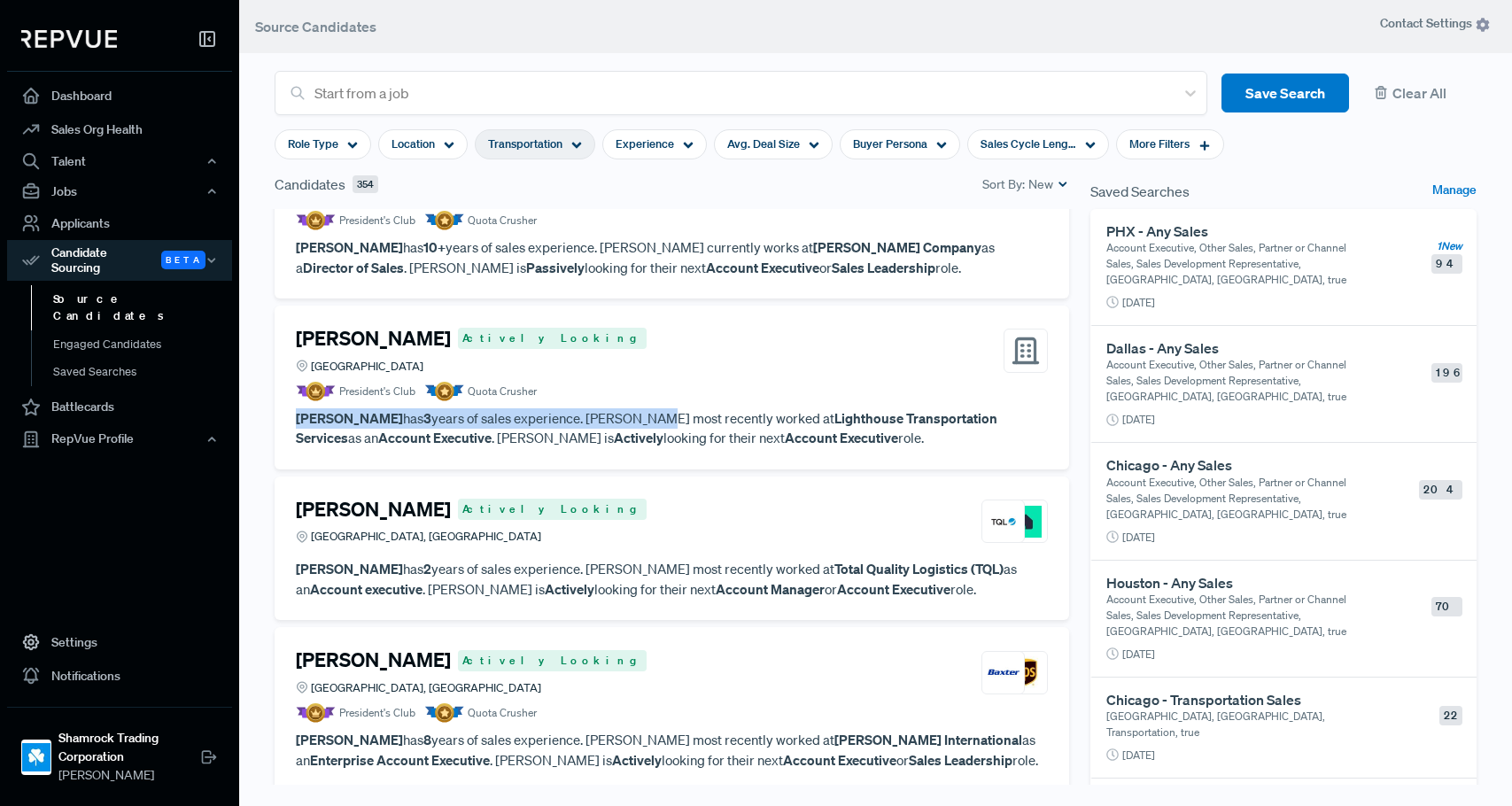
click at [655, 327] on article "[PERSON_NAME] Actively Looking United States President's Club Quota Crusher [PE…" at bounding box center [671, 387] width 752 height 121
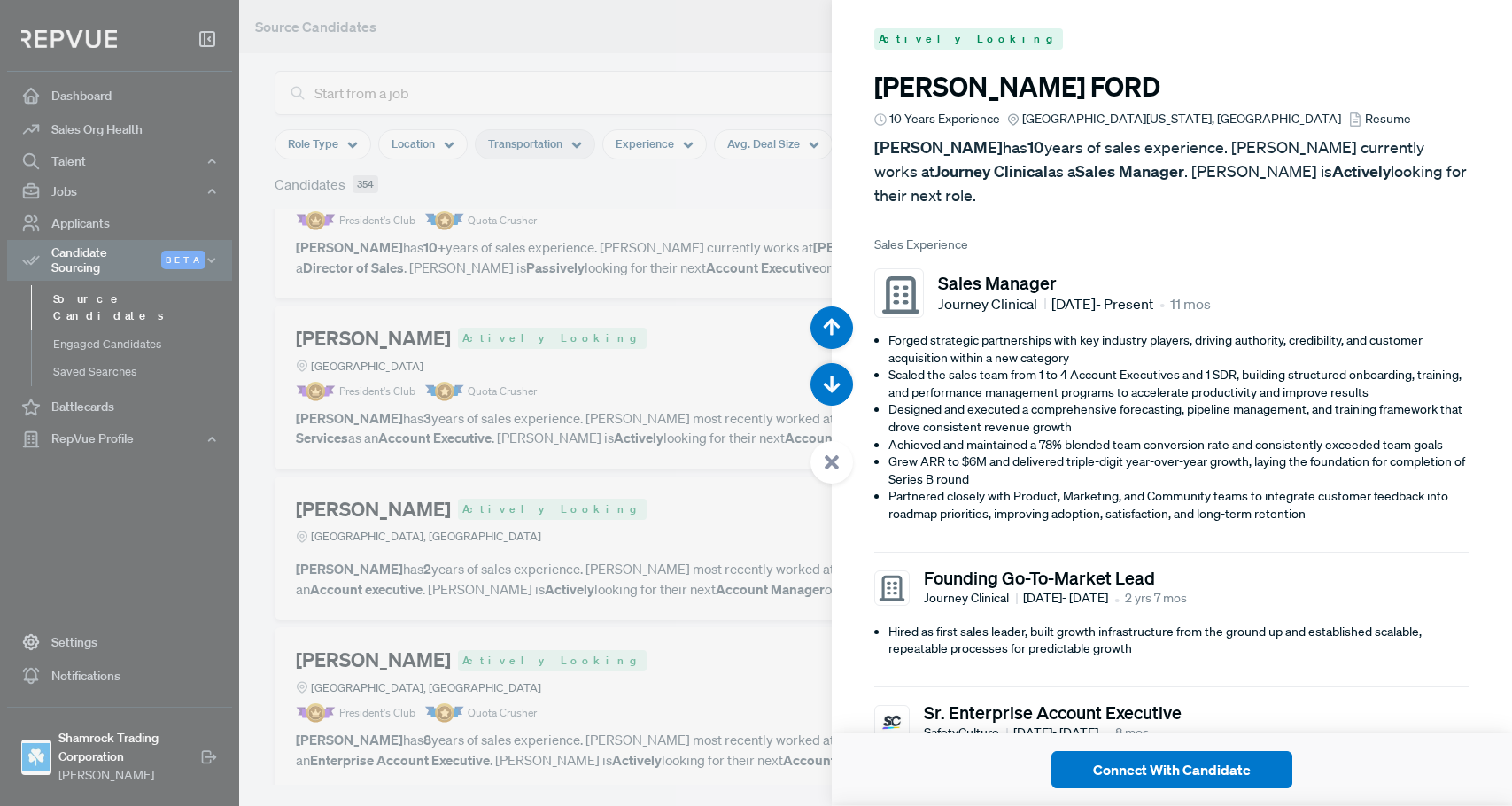
click at [671, 292] on div at bounding box center [756, 403] width 1512 height 806
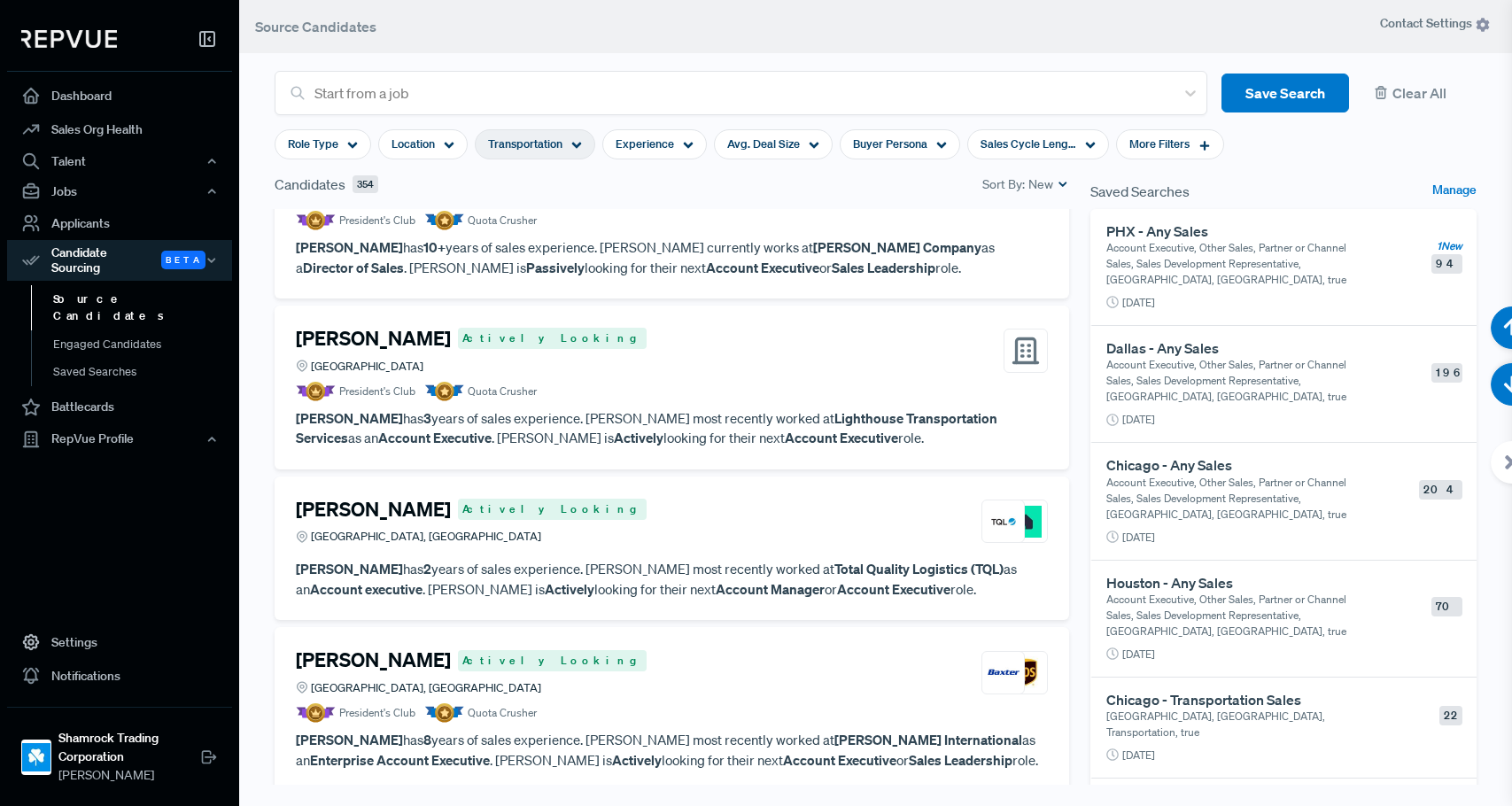
scroll to position [58864, 0]
click at [709, 409] on p "[PERSON_NAME] has 3 years of sales experience. [PERSON_NAME] most recently work…" at bounding box center [671, 429] width 752 height 40
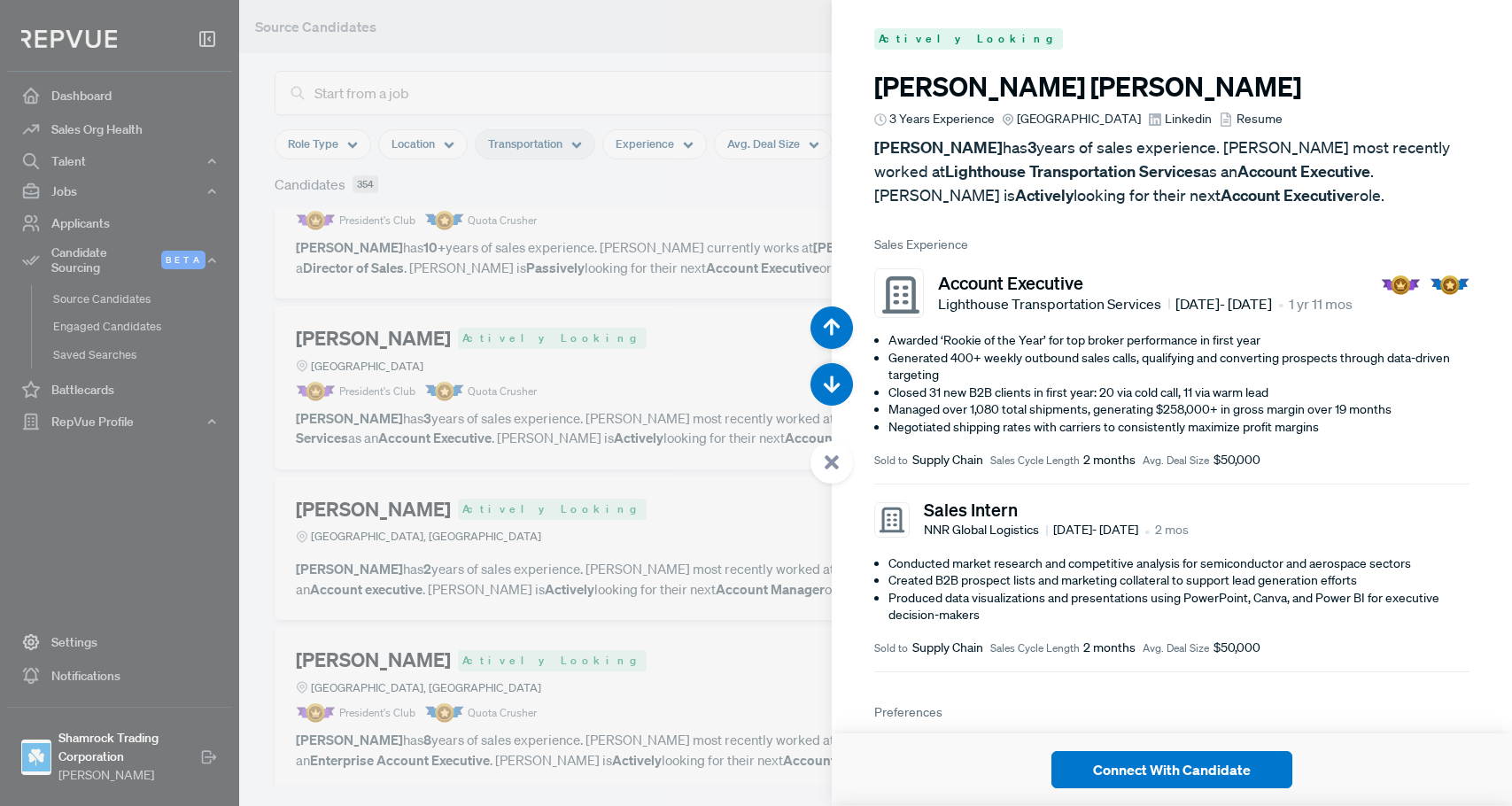
click at [1165, 120] on span "Linkedin" at bounding box center [1189, 119] width 47 height 19
click at [681, 412] on div at bounding box center [756, 403] width 1512 height 806
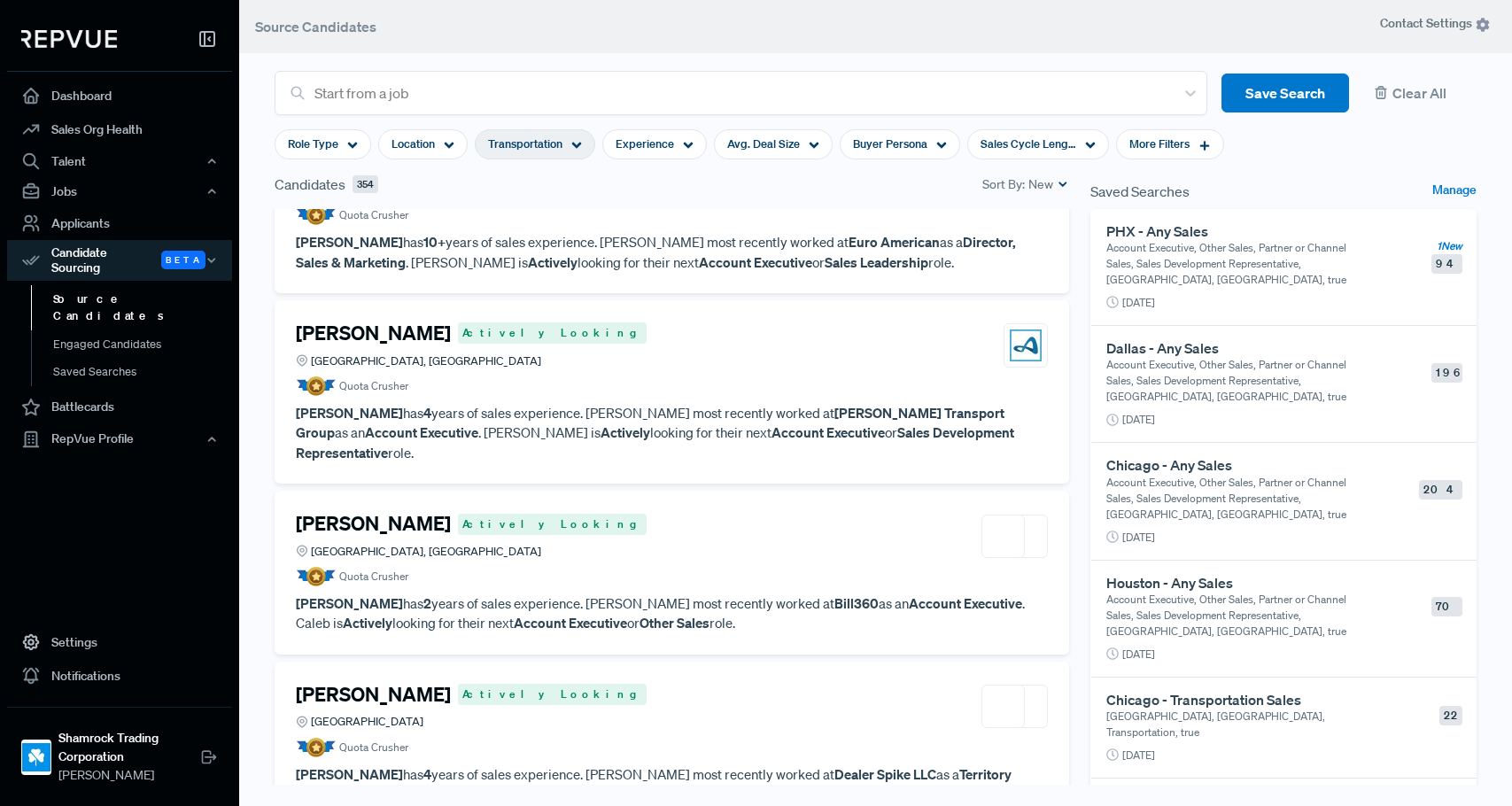
scroll to position [13450, 0]
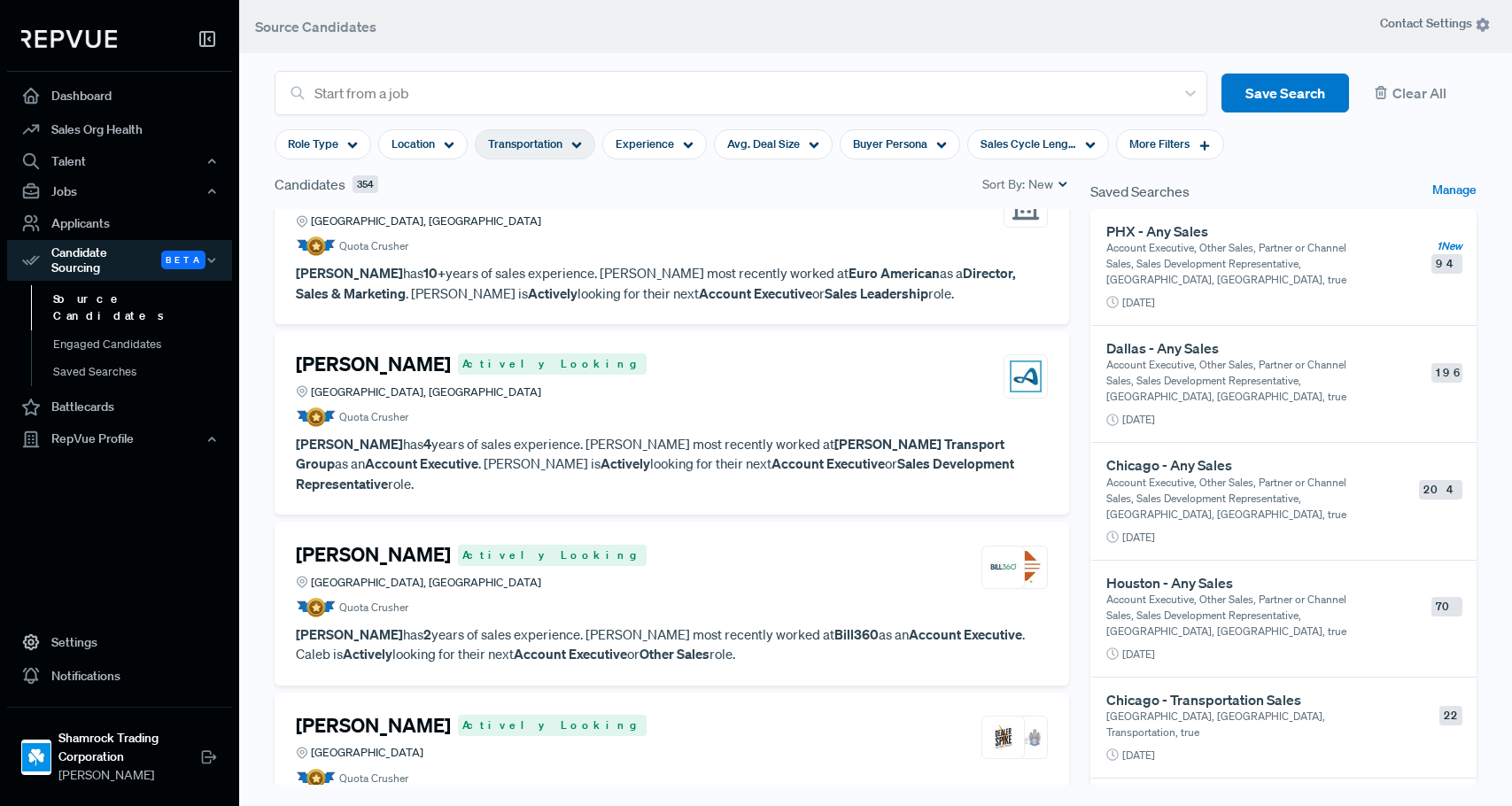
click at [641, 408] on article "Quota Crusher" at bounding box center [671, 418] width 752 height 20
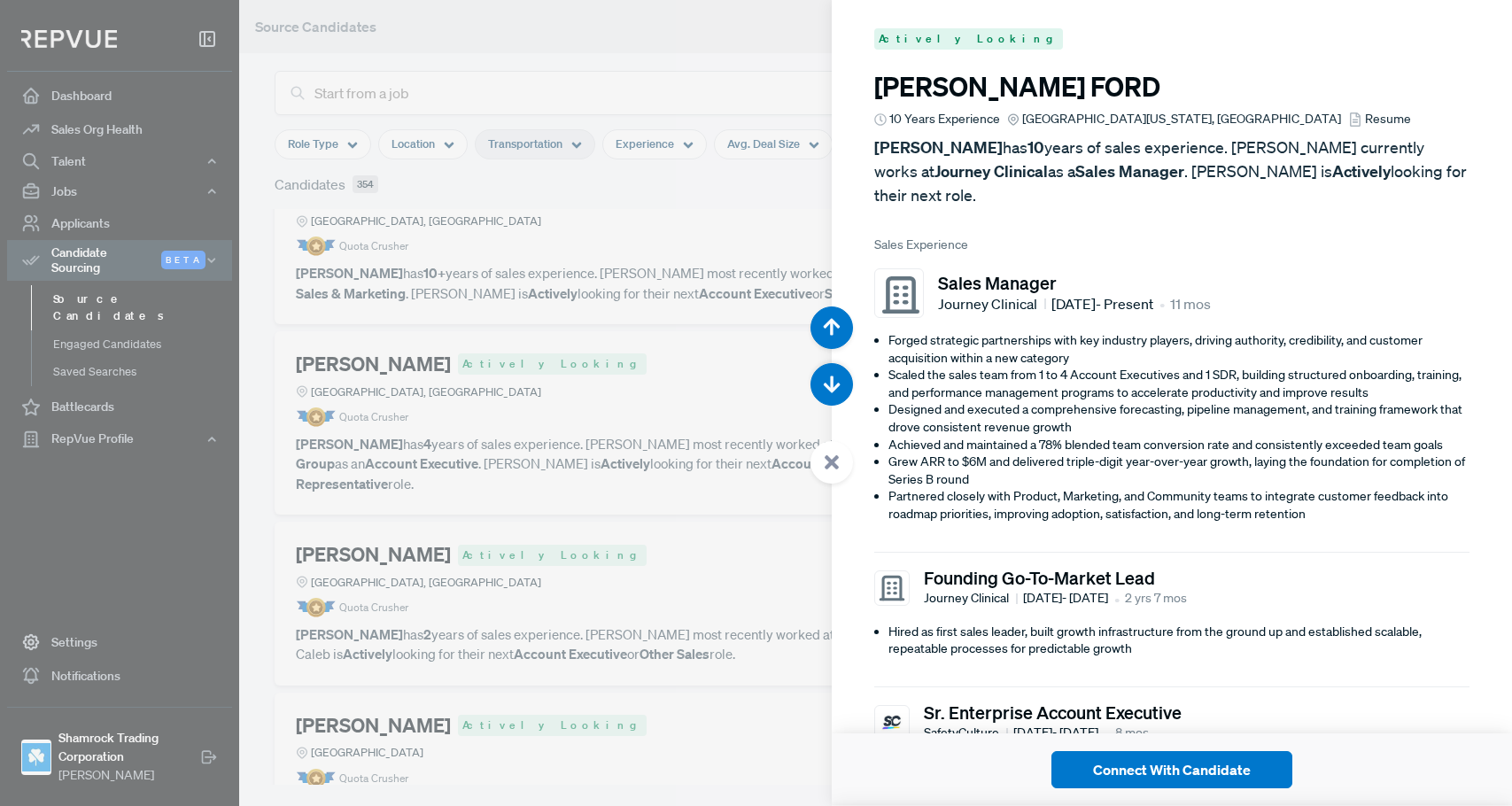
scroll to position [66928, 0]
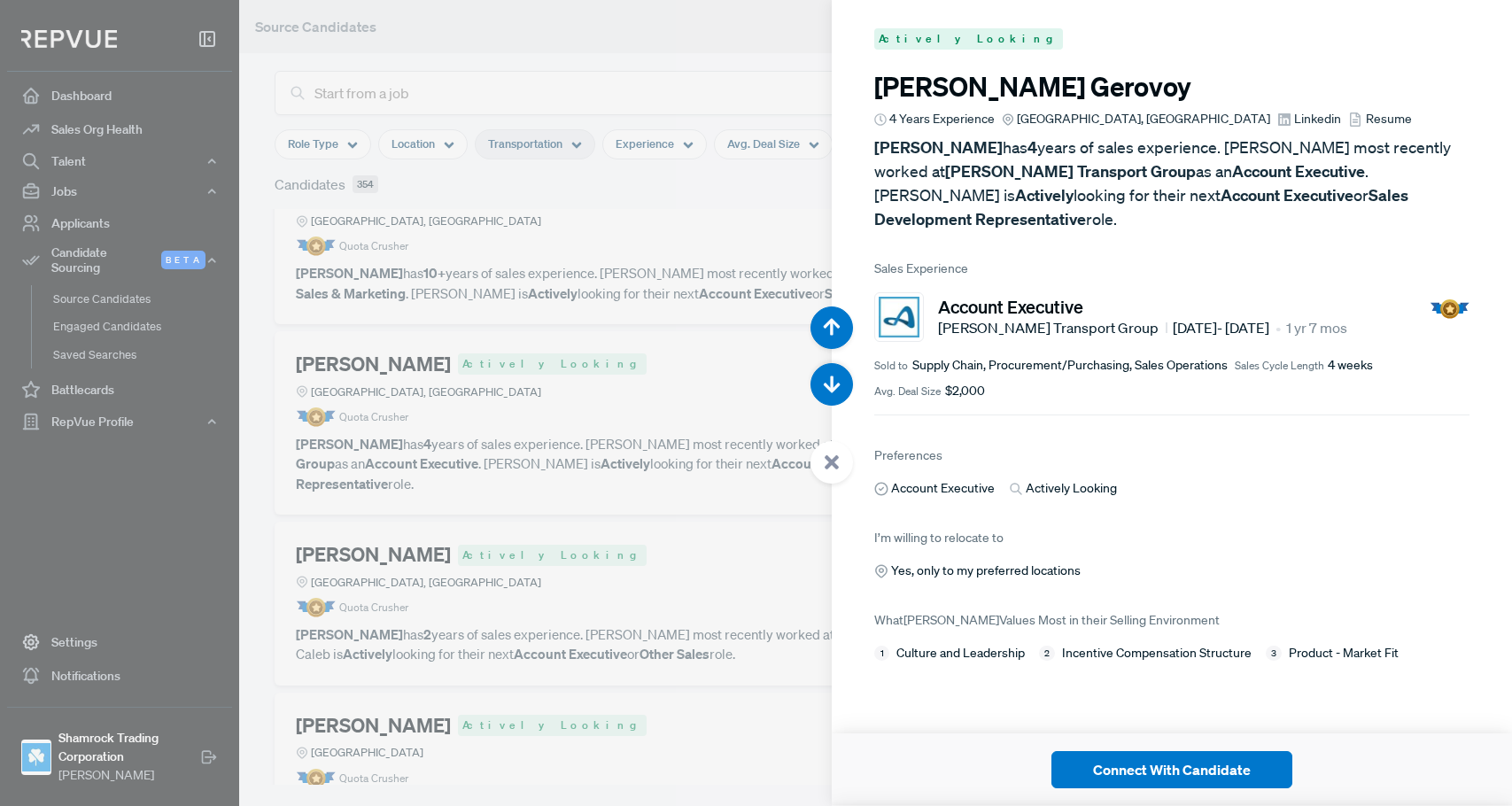
click at [1295, 118] on span "Linkedin" at bounding box center [1318, 119] width 47 height 19
click at [659, 328] on div at bounding box center [756, 403] width 1512 height 806
